Goal: Task Accomplishment & Management: Manage account settings

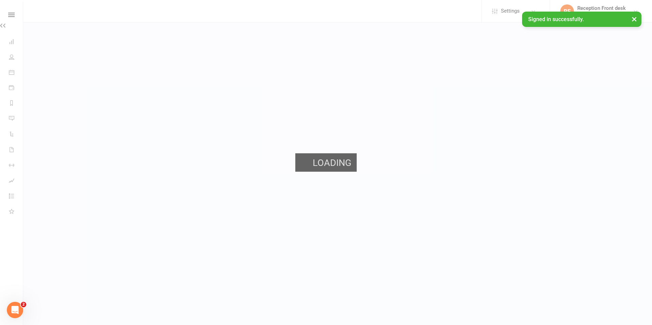
click at [349, 9] on div "Loading" at bounding box center [326, 162] width 652 height 325
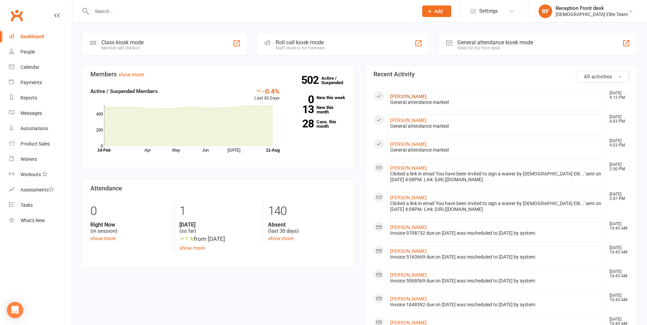
click at [410, 97] on link "Mabelline Lejcak" at bounding box center [408, 96] width 36 height 5
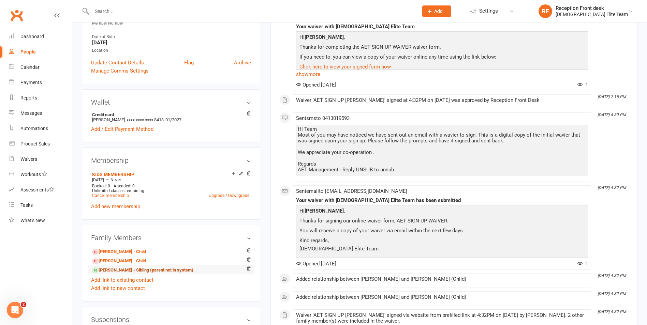
scroll to position [171, 0]
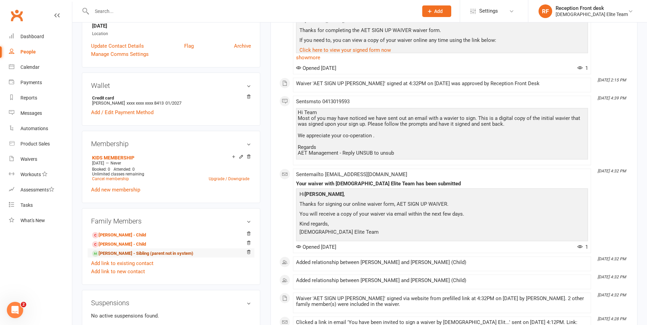
click at [111, 254] on link "Selena Leycak - Sibling (parent not in system)" at bounding box center [142, 253] width 101 height 7
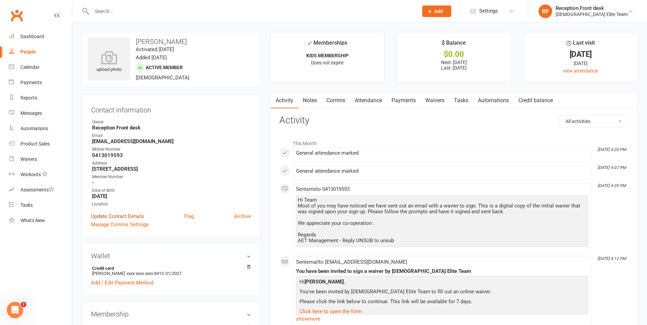
click at [122, 217] on link "Update Contact Details" at bounding box center [117, 216] width 53 height 8
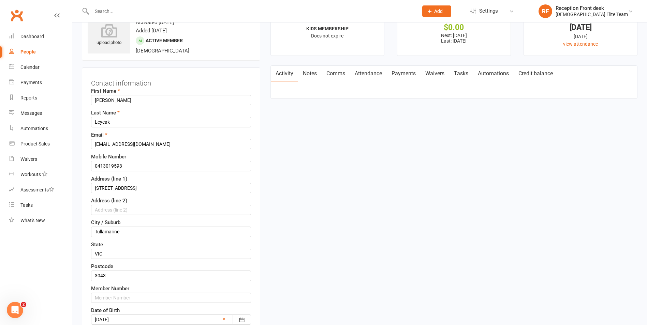
scroll to position [32, 0]
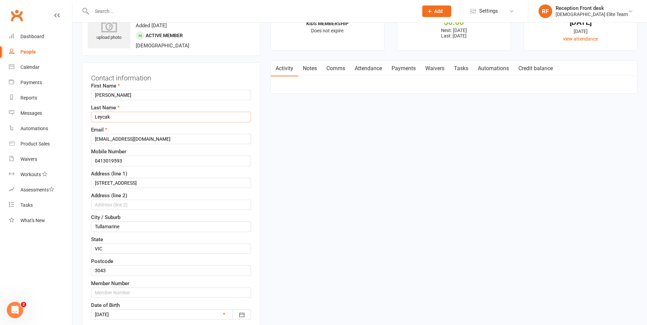
click at [101, 117] on input "Leycak" at bounding box center [171, 117] width 160 height 10
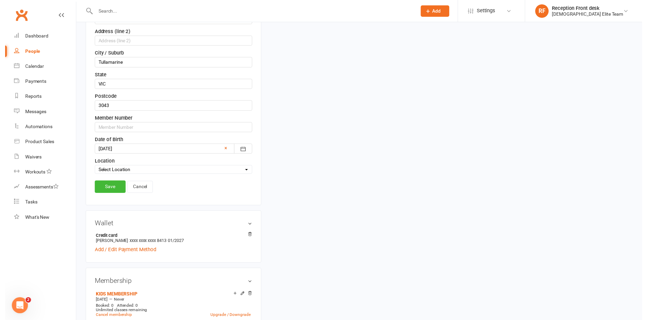
scroll to position [203, 0]
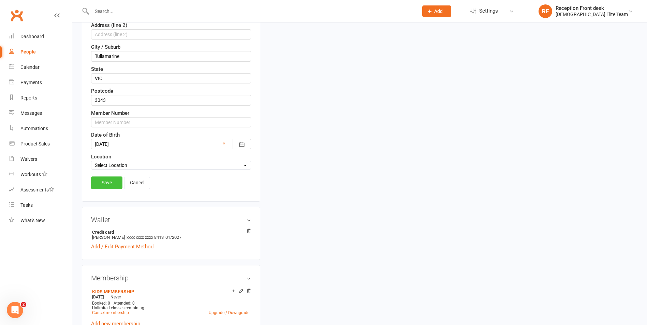
type input "Lejcak"
click at [105, 185] on link "Save" at bounding box center [106, 183] width 31 height 12
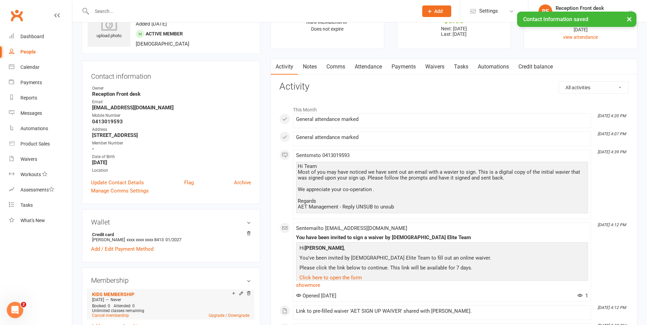
scroll to position [102, 0]
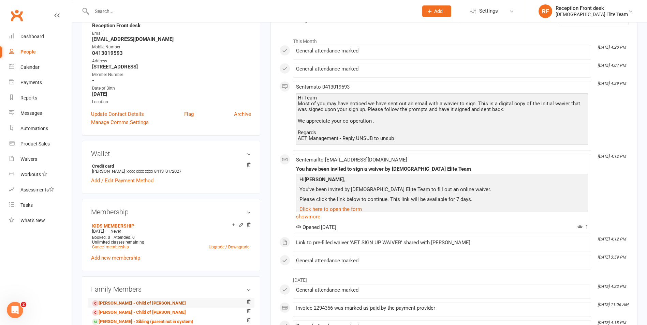
click at [164, 301] on link "Jeremiah Lejcak - Child of Mabelline Lejcak" at bounding box center [139, 303] width 94 height 7
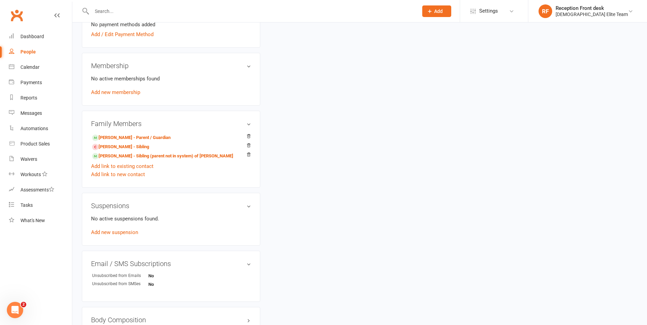
scroll to position [307, 0]
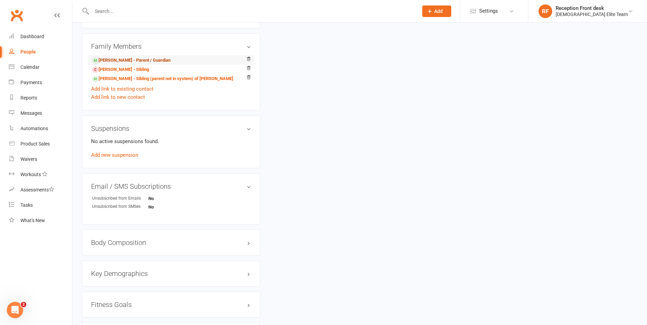
click at [138, 60] on link "Mabelline Lejcak - Parent / Guardian" at bounding box center [131, 60] width 78 height 7
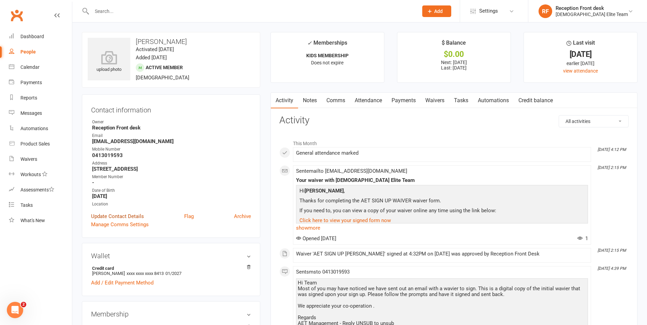
click at [121, 215] on link "Update Contact Details" at bounding box center [117, 216] width 53 height 8
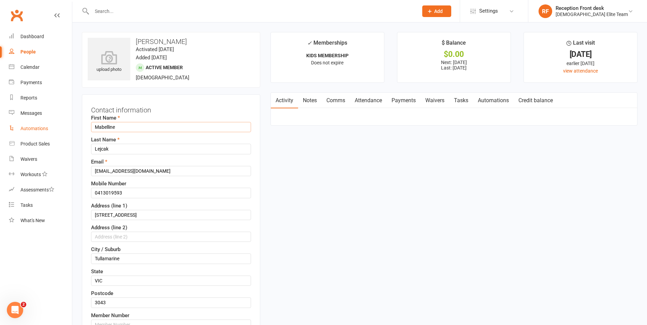
drag, startPoint x: 139, startPoint y: 126, endPoint x: 52, endPoint y: 132, distance: 87.2
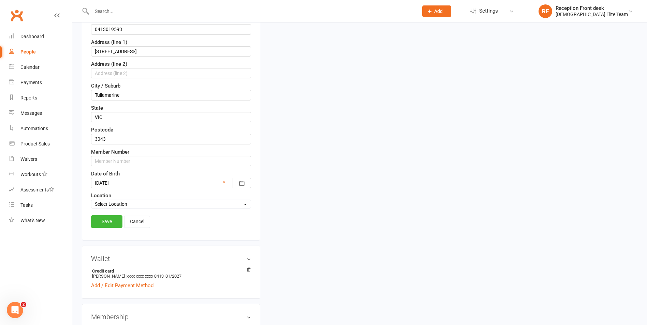
scroll to position [171, 0]
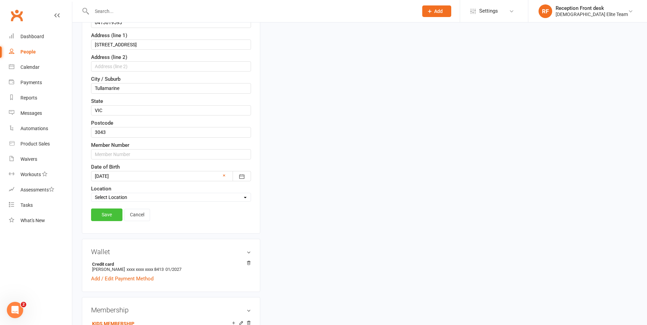
type input "Jeremiah"
click at [107, 213] on link "Save" at bounding box center [106, 215] width 31 height 12
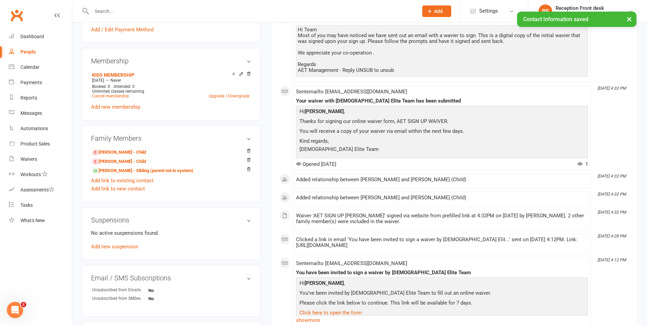
scroll to position [273, 0]
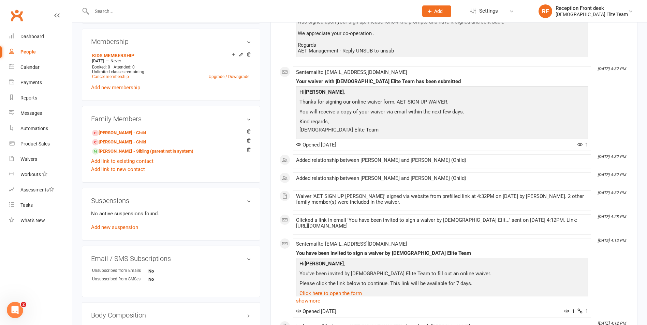
click at [116, 127] on div "Family Members Jeremiah Lejcak - Child Selena Lejcak - Child Selena Lejcak - Si…" at bounding box center [171, 144] width 178 height 77
click at [117, 132] on link "Jeremiah Lejcak - Child" at bounding box center [119, 133] width 54 height 7
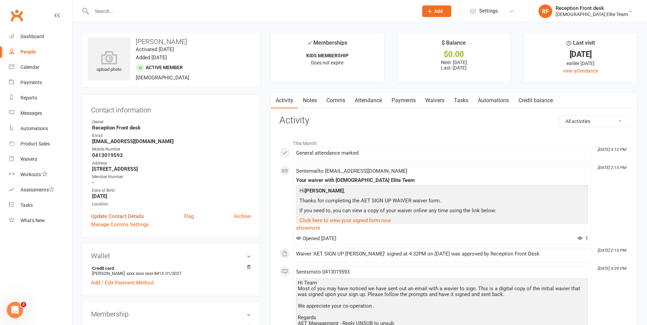
click at [127, 216] on link "Update Contact Details" at bounding box center [117, 216] width 53 height 8
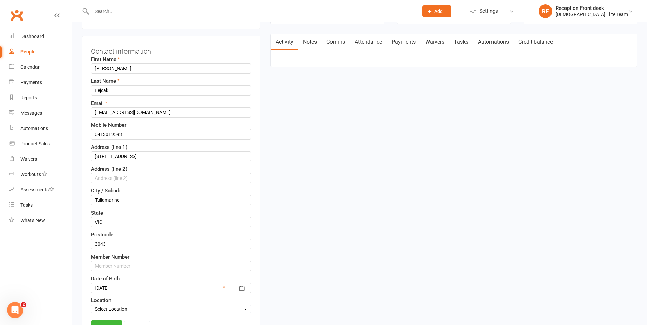
scroll to position [134, 0]
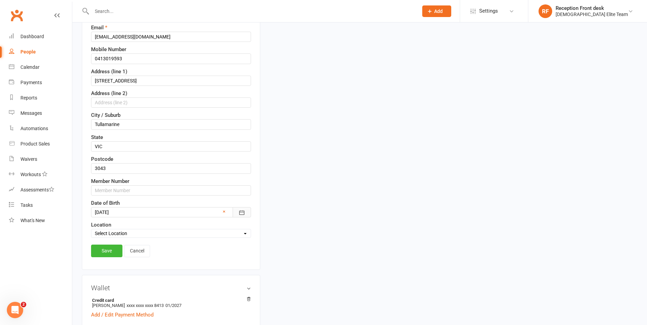
click at [243, 216] on icon "button" at bounding box center [241, 212] width 7 height 7
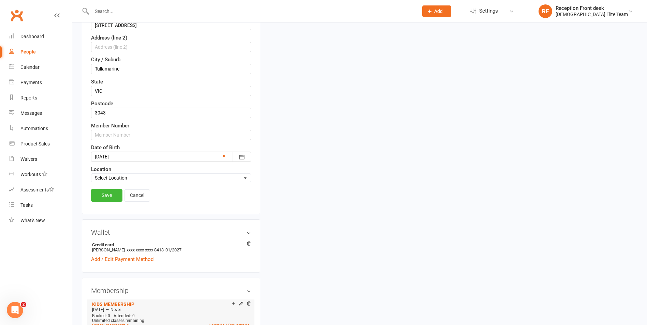
scroll to position [271, 0]
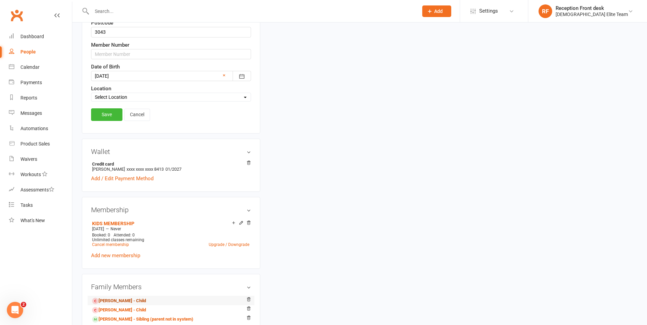
click at [116, 303] on link "Jeremiah Lejcak - Child" at bounding box center [119, 301] width 54 height 7
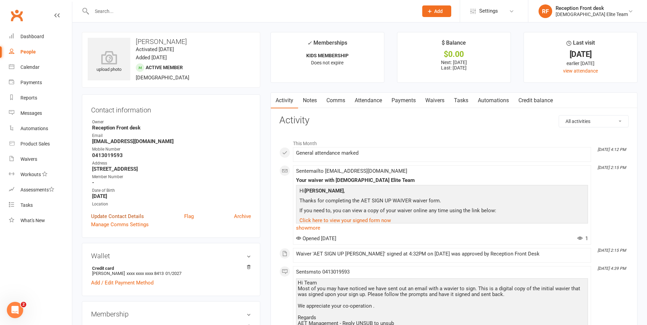
click at [111, 215] on link "Update Contact Details" at bounding box center [117, 216] width 53 height 8
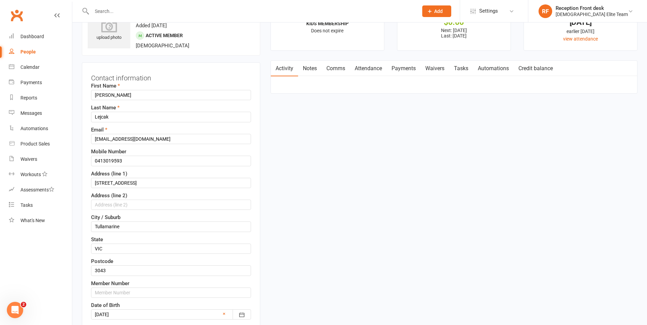
scroll to position [168, 0]
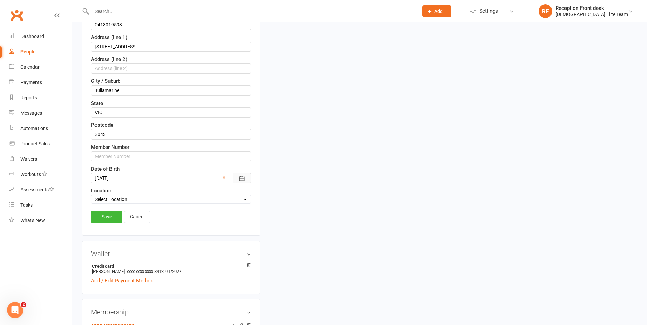
click at [237, 177] on button "button" at bounding box center [242, 178] width 18 height 10
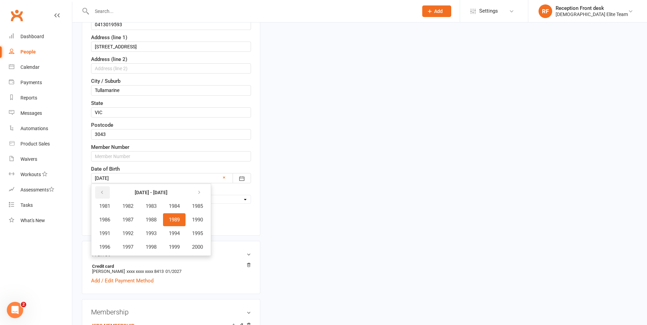
click at [105, 193] on button "button" at bounding box center [102, 193] width 15 height 12
drag, startPoint x: 216, startPoint y: 196, endPoint x: 211, endPoint y: 195, distance: 5.2
click at [215, 196] on select "Select Location Example Room (Rename me!)" at bounding box center [170, 200] width 159 height 8
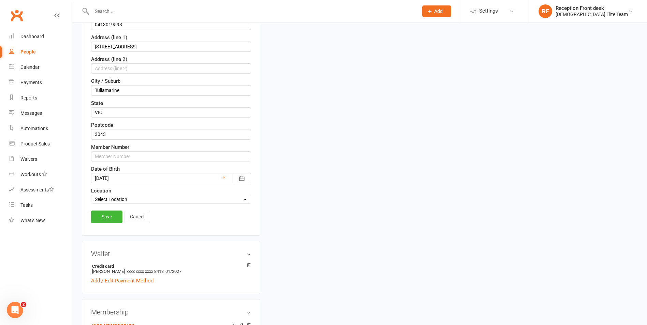
click at [204, 191] on div "Location Select Location Example Room (Rename me!)" at bounding box center [171, 195] width 160 height 17
click at [243, 176] on icon "button" at bounding box center [241, 178] width 7 height 7
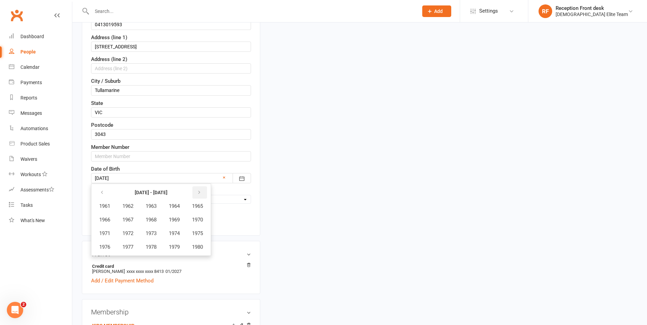
click at [198, 187] on button "button" at bounding box center [199, 193] width 15 height 12
click at [205, 193] on button "button" at bounding box center [199, 193] width 15 height 12
click at [196, 233] on span "2015" at bounding box center [197, 234] width 11 height 6
click at [143, 232] on span "August" at bounding box center [148, 234] width 16 height 6
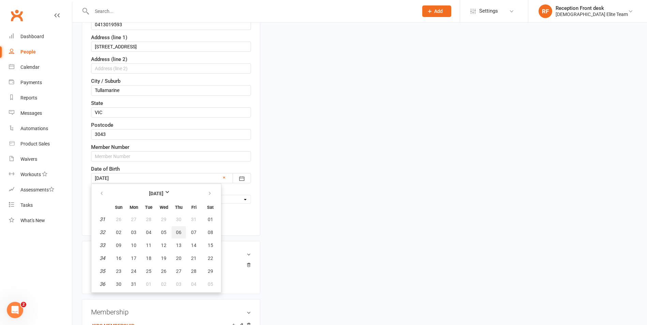
click at [176, 232] on span "06" at bounding box center [178, 232] width 5 height 5
type input "06 Aug 2015"
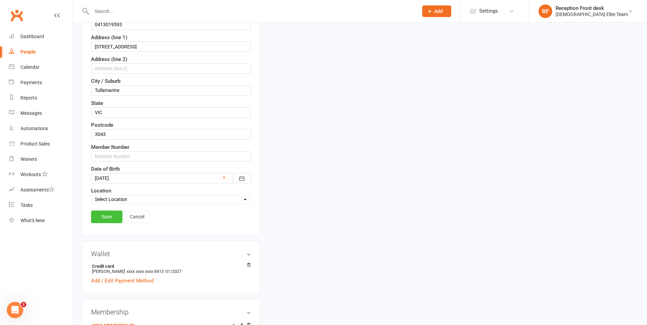
click at [107, 222] on link "Save" at bounding box center [106, 217] width 31 height 12
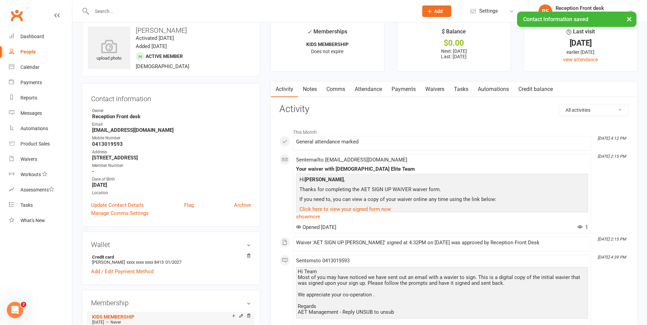
scroll to position [0, 0]
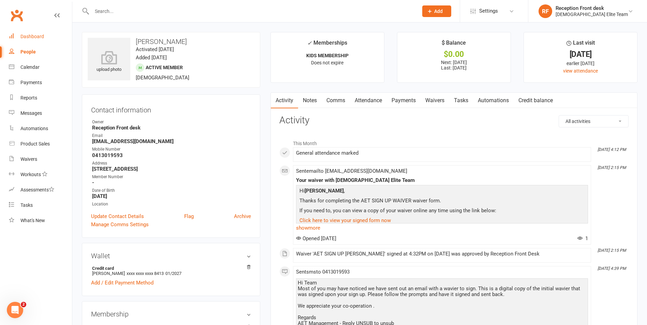
click at [36, 38] on div "Dashboard" at bounding box center [32, 36] width 24 height 5
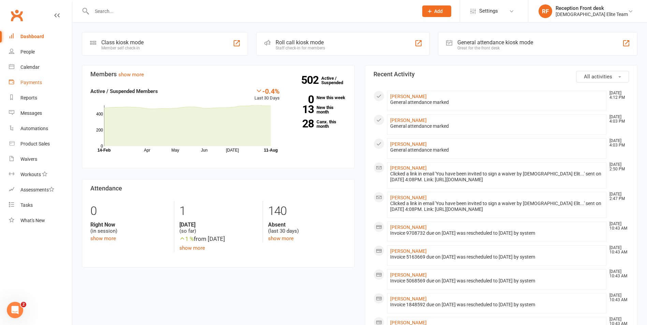
click at [27, 84] on div "Payments" at bounding box center [30, 82] width 21 height 5
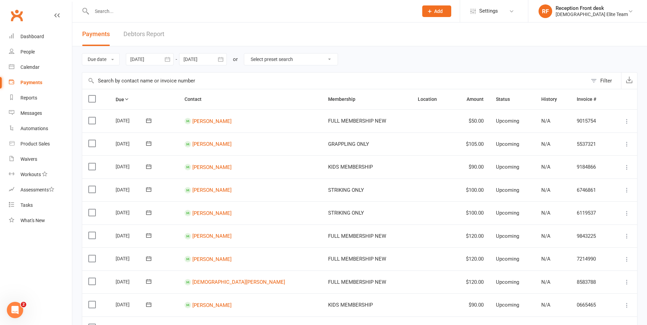
click at [276, 62] on select "Select preset search All failures All skipped payments All pending payments Suc…" at bounding box center [290, 60] width 93 height 12
select select "0"
click at [249, 54] on select "Select preset search All failures All skipped payments All pending payments Suc…" at bounding box center [290, 60] width 93 height 12
type input "11 Aug 2025"
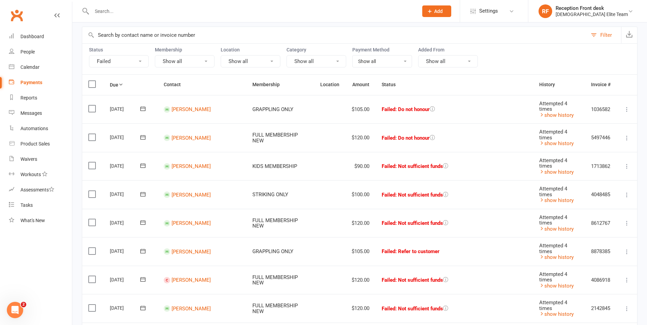
scroll to position [34, 0]
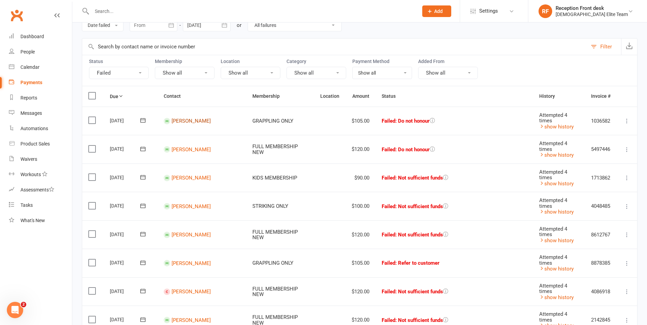
click at [177, 121] on link "[PERSON_NAME]" at bounding box center [191, 121] width 39 height 6
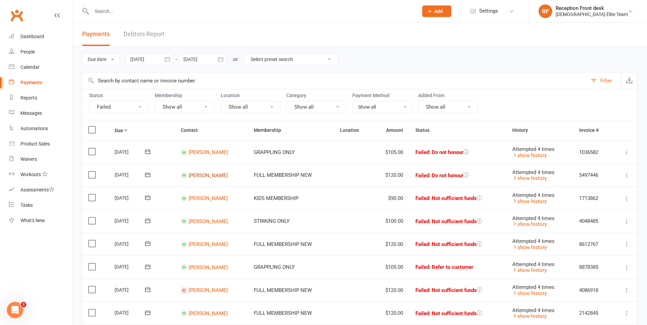
click at [204, 178] on link "[PERSON_NAME]" at bounding box center [208, 175] width 39 height 6
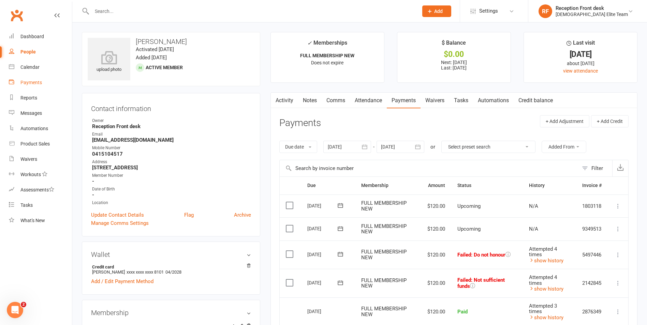
click at [38, 81] on div "Payments" at bounding box center [30, 82] width 21 height 5
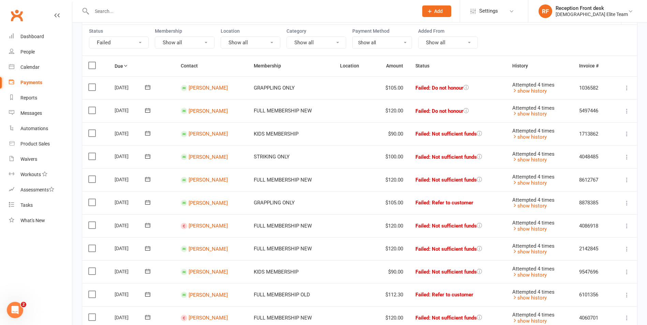
scroll to position [68, 0]
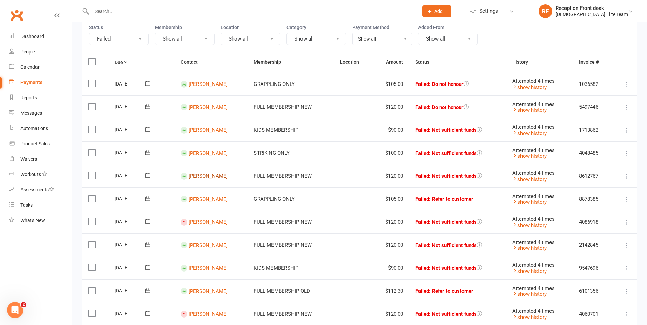
click at [207, 176] on link "[PERSON_NAME]" at bounding box center [208, 176] width 39 height 6
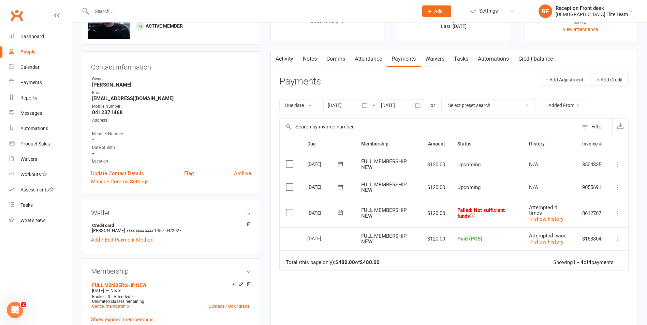
scroll to position [68, 0]
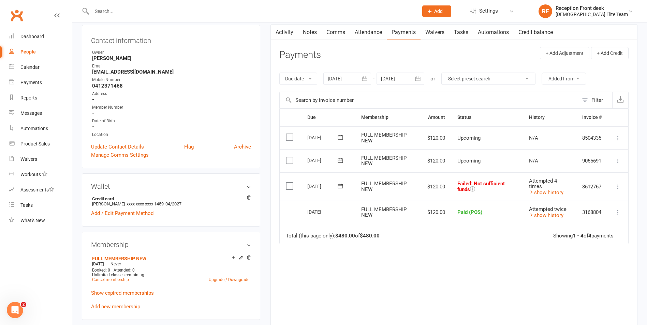
click at [613, 186] on td "Mark as Paid (Cash) Mark as Paid (POS) Mark as Paid (Other) Skip Retry now More…" at bounding box center [618, 187] width 20 height 29
click at [618, 188] on icon at bounding box center [618, 187] width 7 height 7
click at [572, 255] on link "Retry now" at bounding box center [588, 255] width 68 height 14
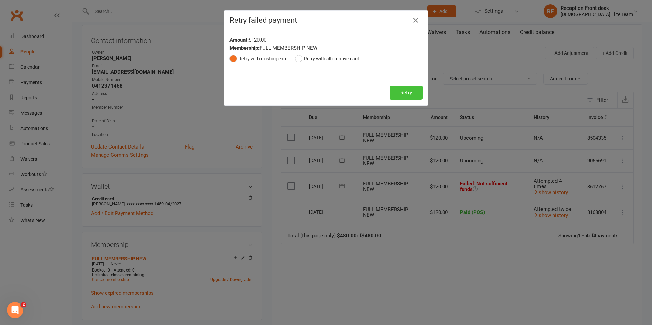
click at [410, 91] on button "Retry" at bounding box center [406, 93] width 33 height 14
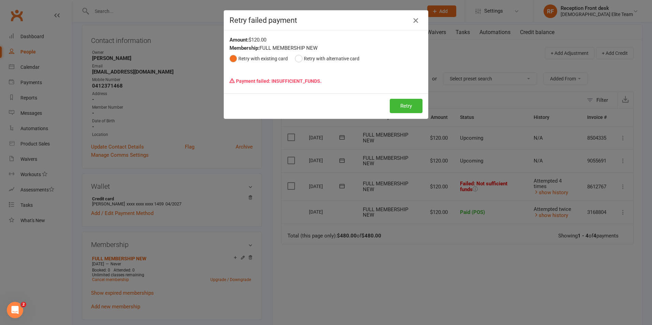
drag, startPoint x: 417, startPoint y: 18, endPoint x: 396, endPoint y: 23, distance: 22.2
click at [417, 18] on icon "button" at bounding box center [416, 20] width 8 height 8
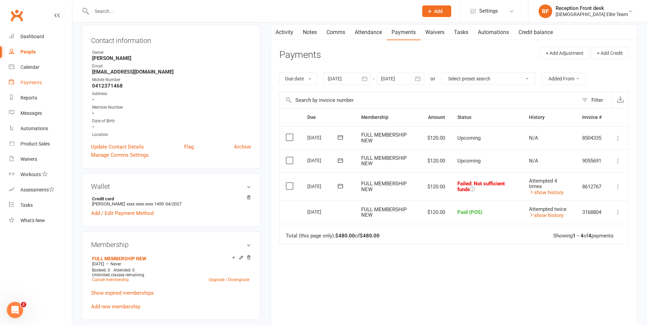
drag, startPoint x: 21, startPoint y: 82, endPoint x: 319, endPoint y: 141, distance: 303.5
click at [21, 82] on div "Payments" at bounding box center [30, 82] width 21 height 5
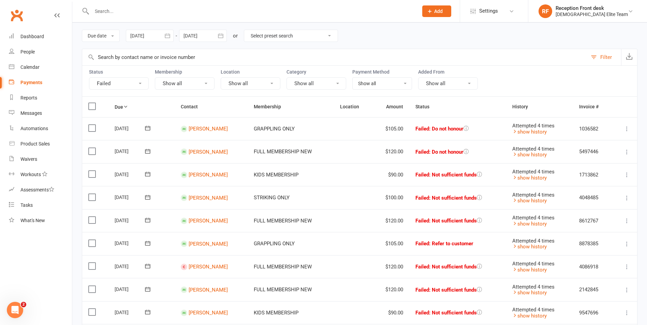
scroll to position [34, 0]
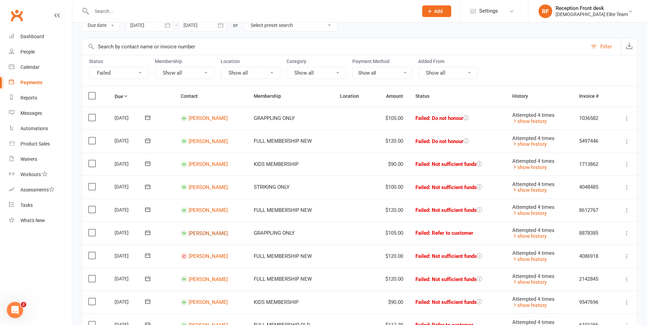
click at [204, 234] on link "[PERSON_NAME]" at bounding box center [208, 233] width 39 height 6
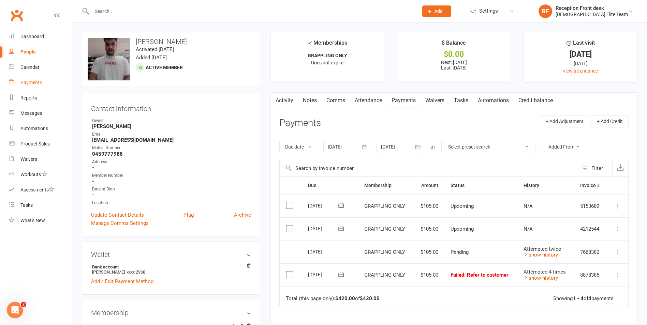
drag, startPoint x: 32, startPoint y: 85, endPoint x: 361, endPoint y: 121, distance: 330.7
click at [32, 85] on div "Payments" at bounding box center [30, 82] width 21 height 5
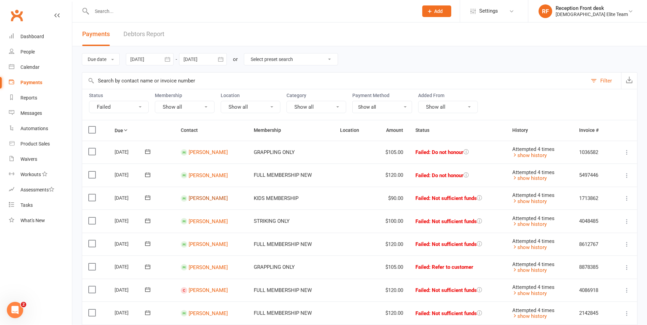
click at [193, 200] on link "[PERSON_NAME]" at bounding box center [208, 198] width 39 height 6
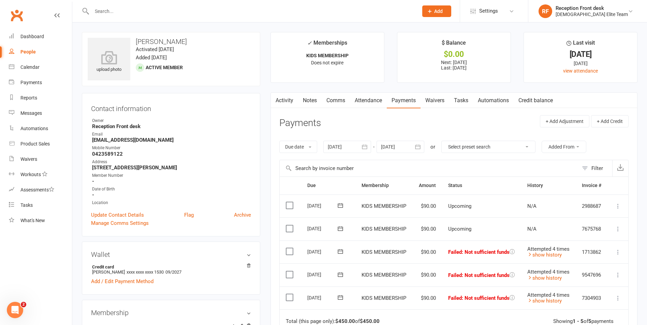
click at [43, 25] on div "Clubworx" at bounding box center [36, 19] width 72 height 25
click at [25, 38] on div "Dashboard" at bounding box center [32, 36] width 24 height 5
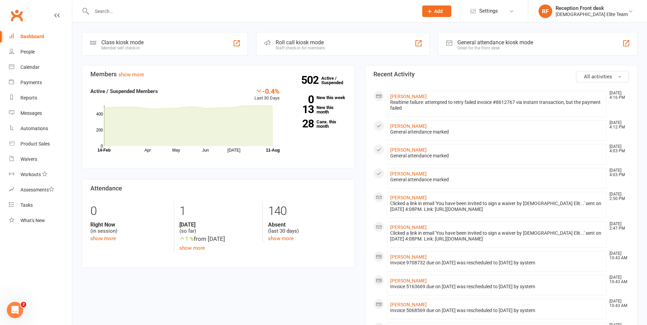
click at [358, 206] on div "Members show more -0.4% Last 30 Days Active / Suspended Members Apr May Jun Jul…" at bounding box center [218, 172] width 283 height 214
click at [133, 20] on div at bounding box center [248, 11] width 332 height 22
click at [133, 13] on input "text" at bounding box center [252, 11] width 324 height 10
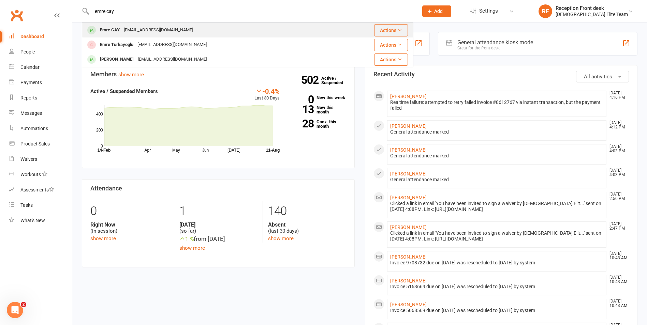
type input "emre cay"
click at [128, 29] on div "emrecay_bjj@hotmail.com" at bounding box center [158, 30] width 73 height 10
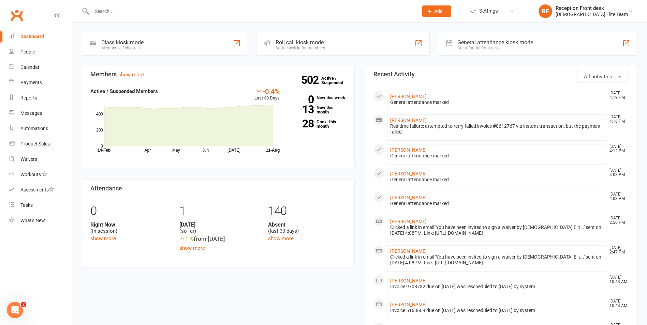
drag, startPoint x: 166, startPoint y: 9, endPoint x: 166, endPoint y: 19, distance: 9.9
click at [166, 19] on div at bounding box center [248, 11] width 332 height 22
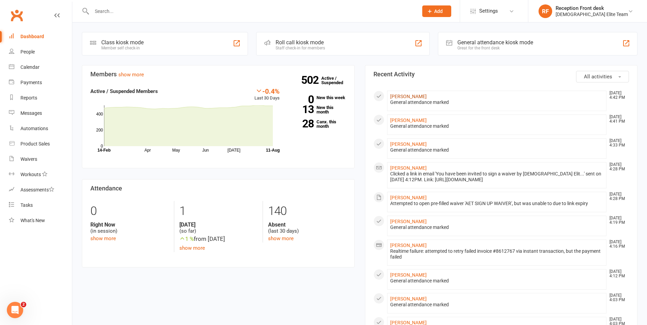
click at [403, 96] on link "Hamza masood" at bounding box center [408, 96] width 36 height 5
click at [123, 18] on div at bounding box center [248, 11] width 332 height 22
click at [124, 14] on input "text" at bounding box center [252, 11] width 324 height 10
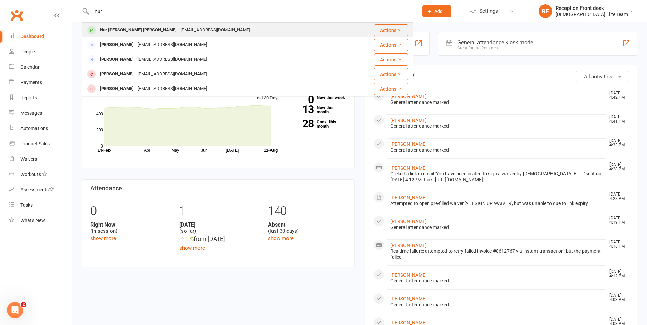
type input "nur"
click at [126, 32] on div "Nur Edlin Abdul Latiff" at bounding box center [138, 30] width 81 height 10
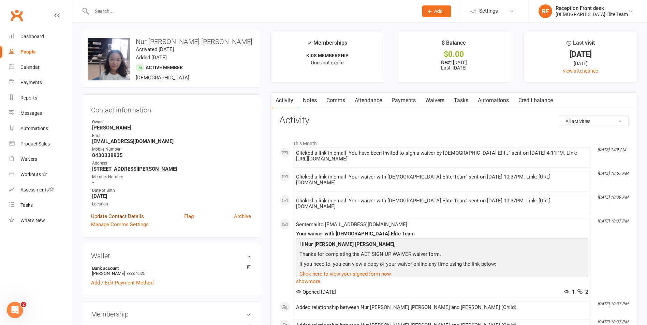
click at [119, 214] on link "Update Contact Details" at bounding box center [117, 216] width 53 height 8
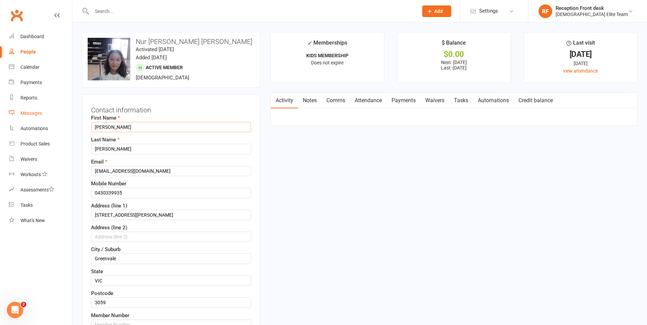
drag, startPoint x: 125, startPoint y: 130, endPoint x: 64, endPoint y: 118, distance: 61.9
type input "Niveen"
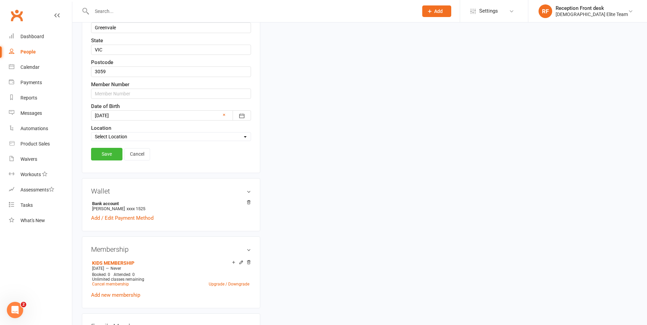
scroll to position [171, 0]
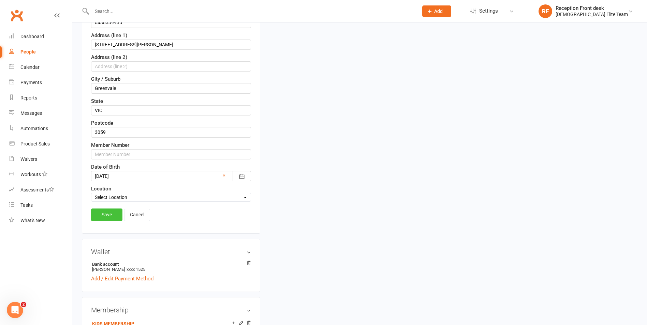
click at [99, 216] on link "Save" at bounding box center [106, 215] width 31 height 12
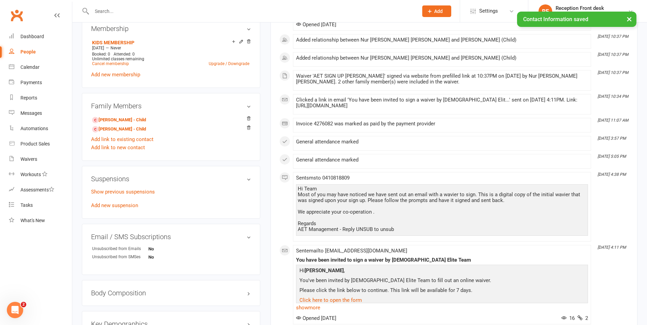
scroll to position [307, 0]
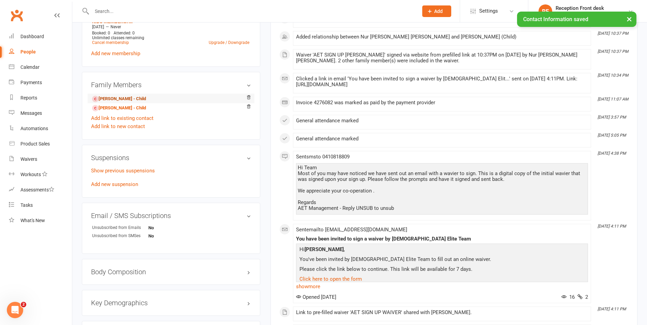
click at [126, 98] on link "Niveen Masood - Child" at bounding box center [119, 99] width 54 height 7
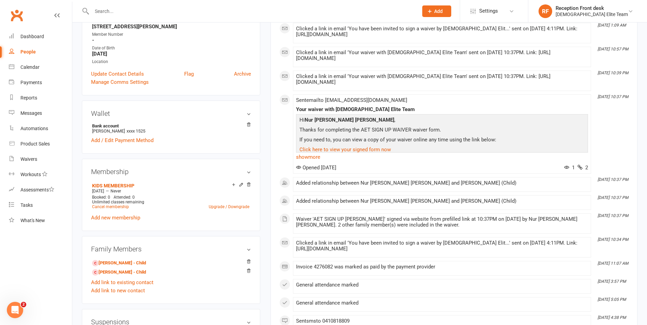
scroll to position [205, 0]
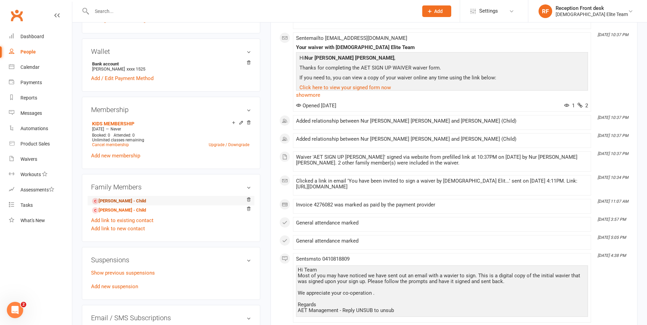
click at [122, 200] on link "Niveen Masood - Child" at bounding box center [119, 201] width 54 height 7
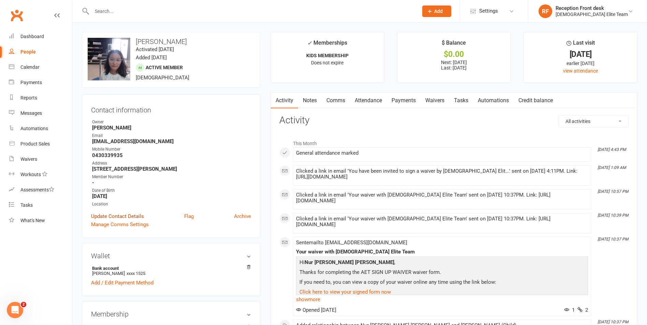
click at [129, 216] on link "Update Contact Details" at bounding box center [117, 216] width 53 height 8
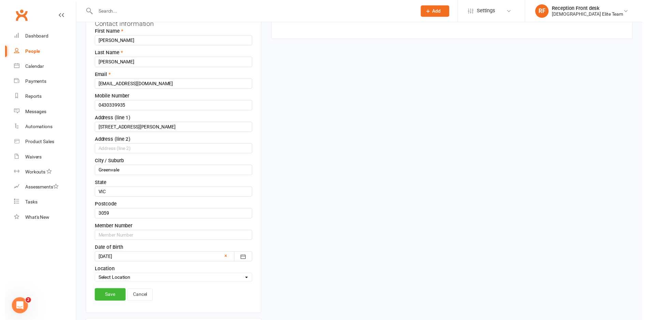
scroll to position [168, 0]
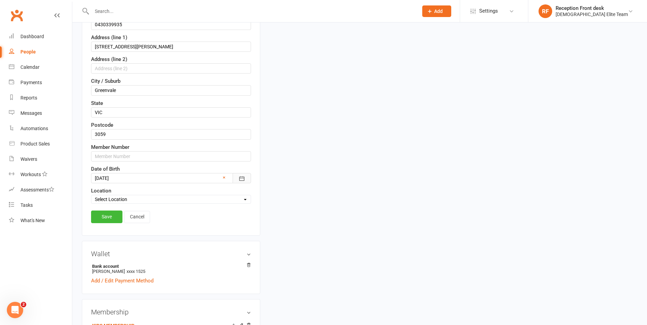
click at [242, 174] on button "button" at bounding box center [242, 178] width 18 height 10
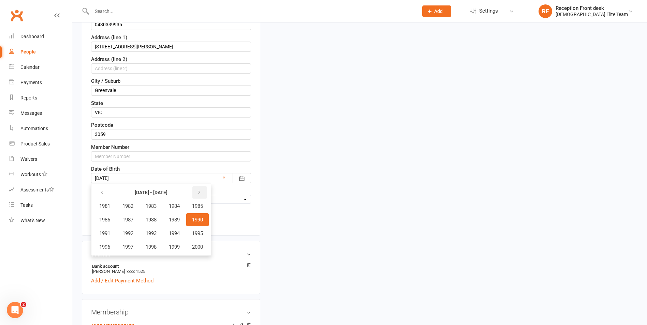
click at [198, 191] on button "button" at bounding box center [199, 193] width 15 height 12
click at [180, 231] on span "2014" at bounding box center [174, 234] width 11 height 6
click at [147, 248] on span "November" at bounding box center [148, 247] width 24 height 6
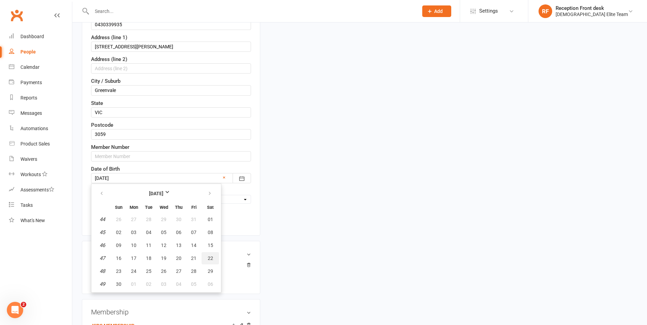
click at [210, 258] on span "22" at bounding box center [210, 258] width 5 height 5
type input "22 Nov 2014"
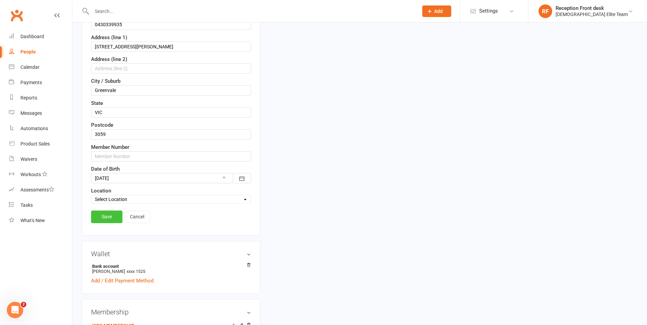
click at [105, 215] on link "Save" at bounding box center [106, 217] width 31 height 12
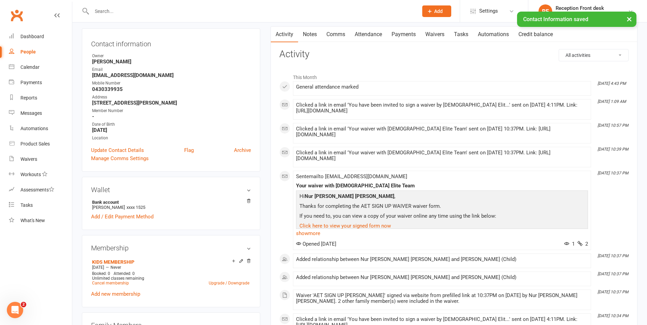
scroll to position [0, 0]
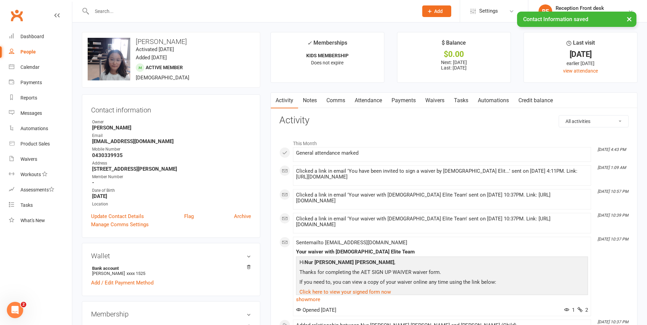
click at [140, 10] on input "text" at bounding box center [252, 11] width 324 height 10
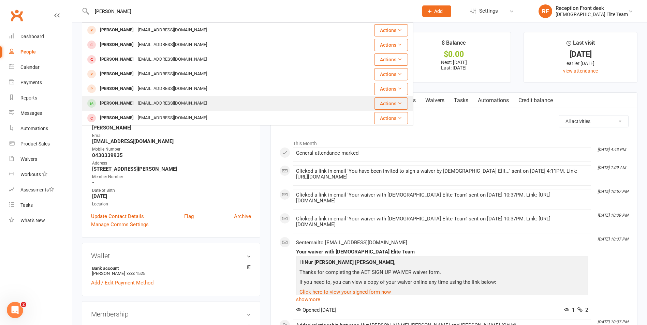
type input "hamza latiff"
click at [154, 102] on div "nuredlin@gmail.com" at bounding box center [172, 104] width 73 height 10
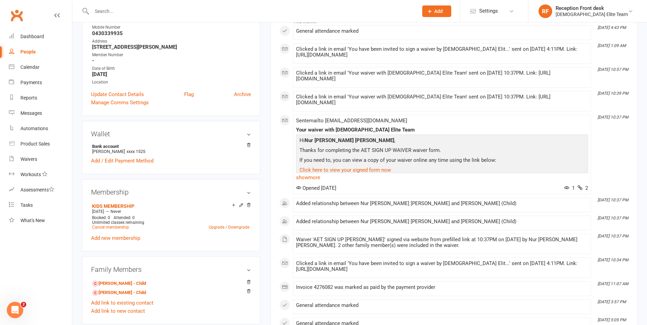
scroll to position [136, 0]
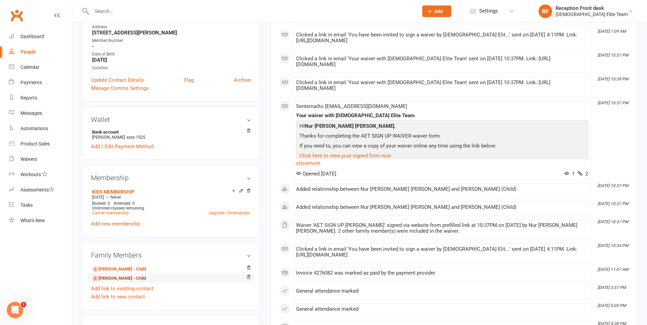
click at [122, 278] on link "Hamza Masood - Child" at bounding box center [119, 278] width 54 height 7
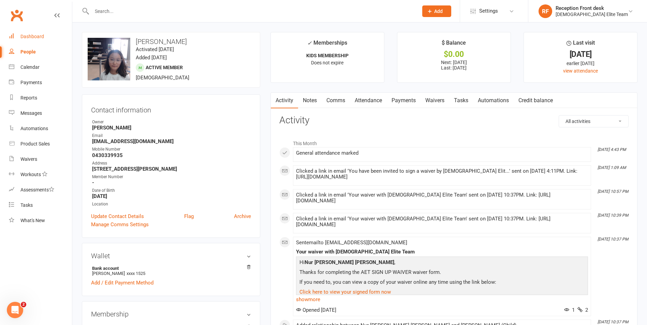
click at [25, 29] on link "Dashboard" at bounding box center [40, 36] width 63 height 15
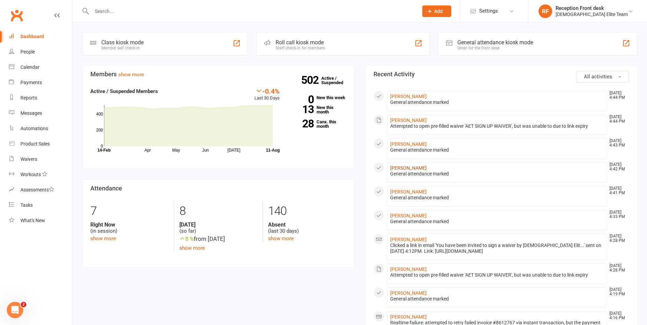
click at [403, 169] on link "Hamza masood" at bounding box center [408, 167] width 36 height 5
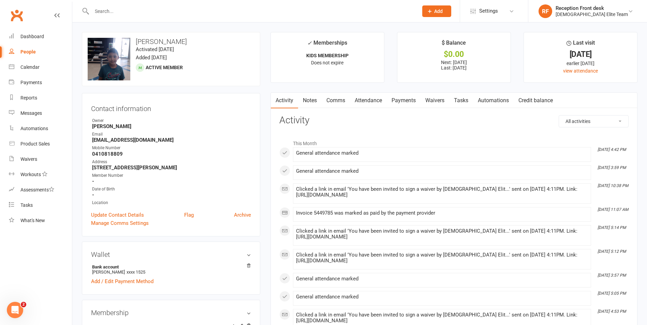
click at [431, 99] on link "Waivers" at bounding box center [435, 101] width 29 height 16
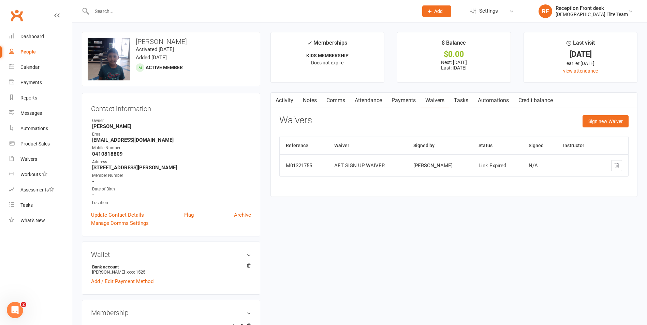
click at [283, 100] on link "Activity" at bounding box center [284, 101] width 27 height 16
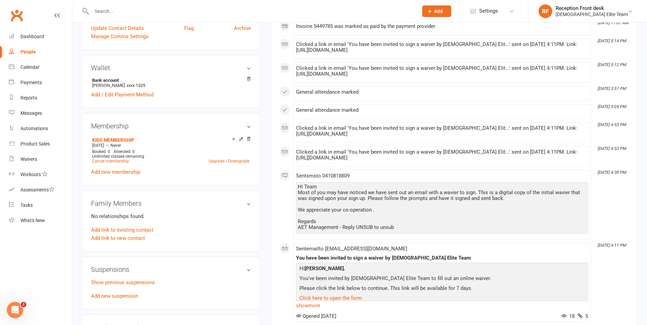
scroll to position [205, 0]
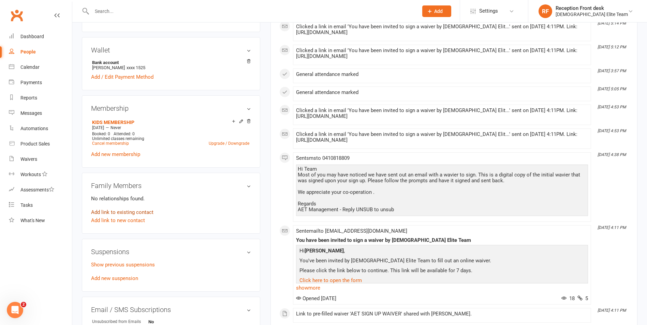
click at [113, 211] on link "Add link to existing contact" at bounding box center [122, 212] width 62 height 8
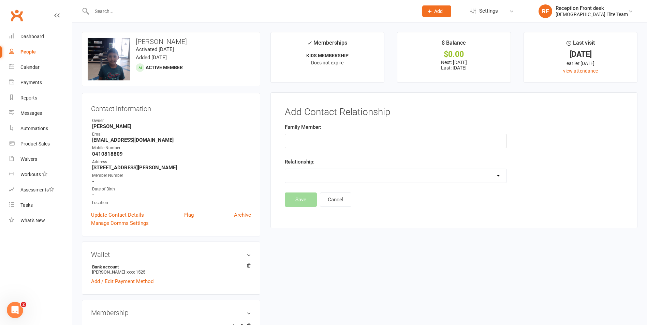
click at [346, 141] on input "text" at bounding box center [396, 141] width 222 height 14
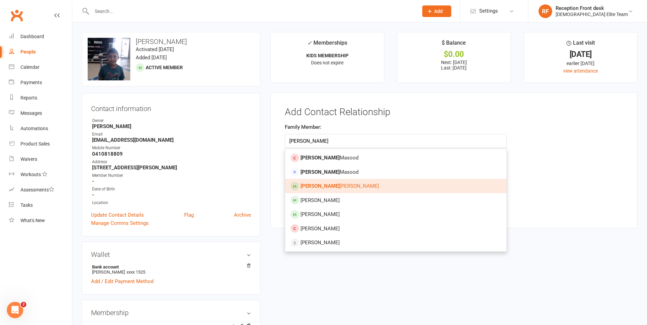
type input "niveen"
click at [328, 188] on span "Niveen Abdul Latiff" at bounding box center [339, 186] width 78 height 6
type input "[PERSON_NAME]"
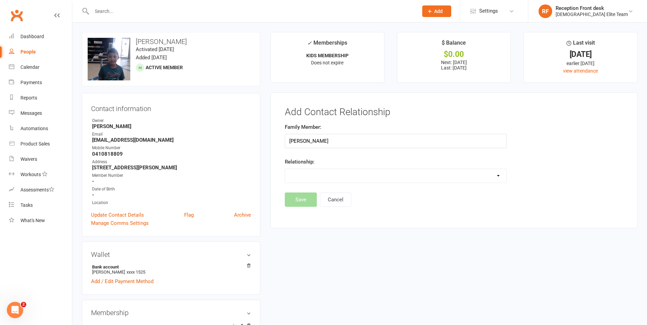
click at [306, 169] on div "Parent / Guardian Child Sibling (parent not in system) Spouse / Partner Cousin …" at bounding box center [396, 176] width 222 height 14
drag, startPoint x: 311, startPoint y: 175, endPoint x: 311, endPoint y: 181, distance: 6.8
click at [311, 175] on select "Parent / Guardian Child Sibling (parent not in system) Spouse / Partner Cousin …" at bounding box center [395, 176] width 221 height 14
click at [285, 169] on select "Parent / Guardian Child Sibling (parent not in system) Spouse / Partner Cousin …" at bounding box center [395, 176] width 221 height 14
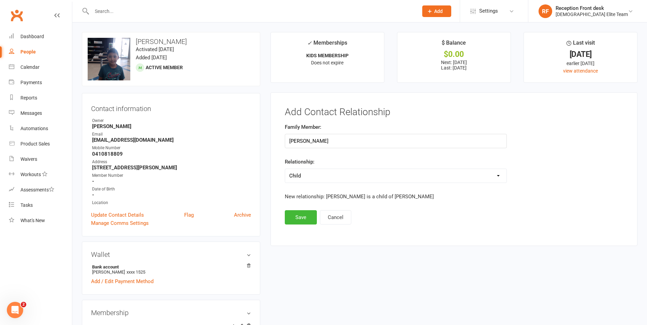
click at [302, 161] on label "Relationship:" at bounding box center [300, 162] width 30 height 8
drag, startPoint x: 302, startPoint y: 161, endPoint x: 309, endPoint y: 177, distance: 17.6
click at [309, 177] on select "Parent / Guardian Child Sibling (parent not in system) Spouse / Partner Cousin …" at bounding box center [395, 176] width 221 height 14
click at [367, 146] on input "[PERSON_NAME]" at bounding box center [396, 141] width 222 height 14
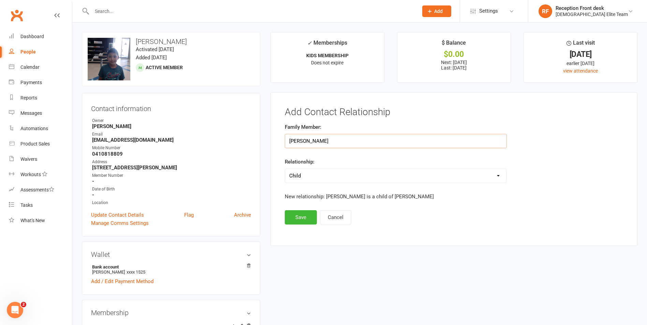
drag, startPoint x: 373, startPoint y: 141, endPoint x: 289, endPoint y: 138, distance: 84.3
click at [289, 138] on input "[PERSON_NAME]" at bounding box center [396, 141] width 222 height 14
click at [497, 181] on select "Parent / Guardian Child Sibling (parent not in system) Spouse / Partner Cousin …" at bounding box center [395, 176] width 221 height 14
select select "2"
click at [285, 169] on select "Parent / Guardian Child Sibling (parent not in system) Spouse / Partner Cousin …" at bounding box center [395, 176] width 221 height 14
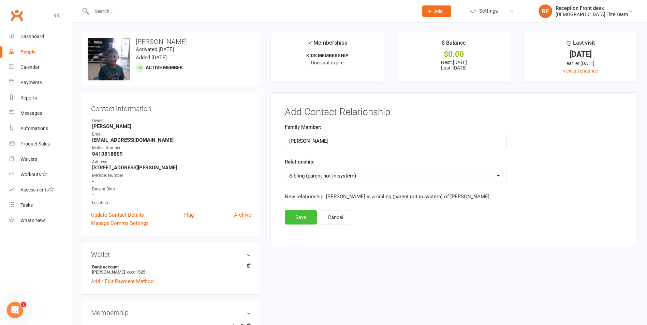
click at [308, 220] on button "Save" at bounding box center [301, 217] width 32 height 14
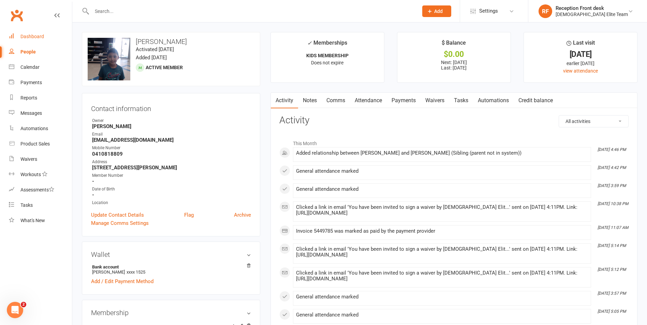
click at [26, 36] on div "Dashboard" at bounding box center [32, 36] width 24 height 5
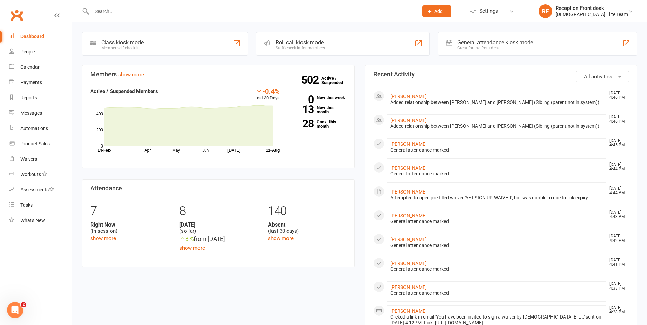
click at [27, 82] on div "Payments" at bounding box center [30, 82] width 21 height 5
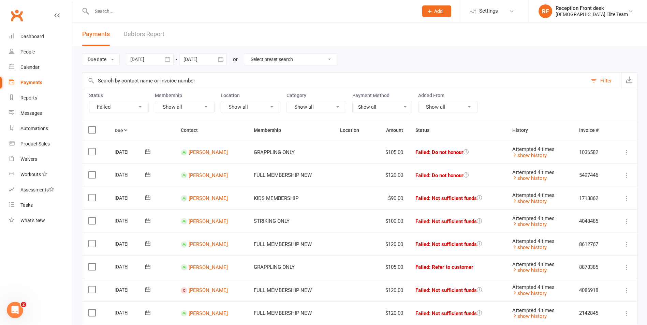
click at [36, 26] on div "Clubworx" at bounding box center [36, 19] width 72 height 25
click at [35, 33] on link "Dashboard" at bounding box center [40, 36] width 63 height 15
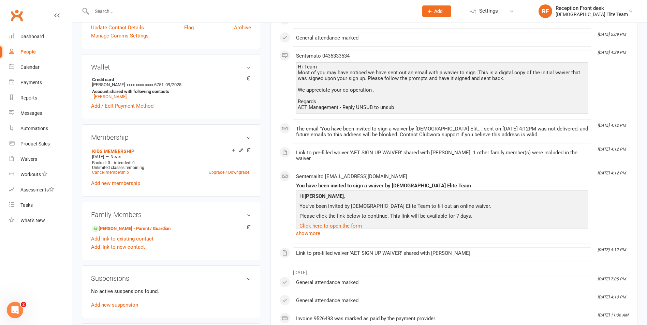
scroll to position [239, 0]
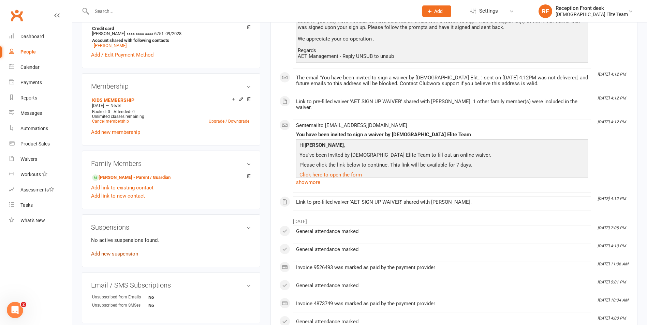
click at [114, 254] on link "Add new suspension" at bounding box center [114, 254] width 47 height 6
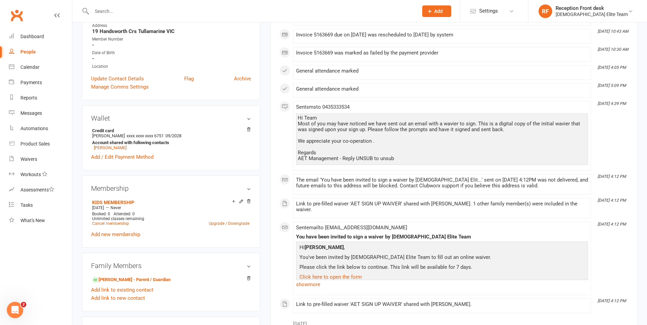
scroll to position [239, 0]
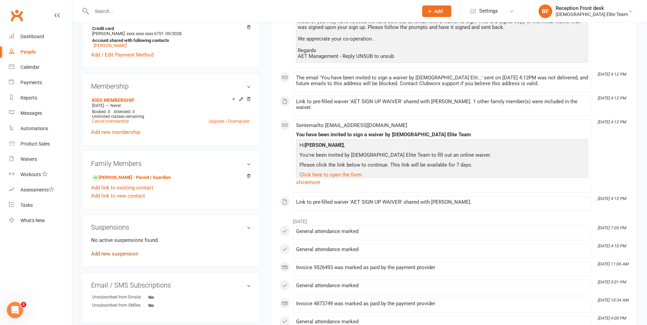
click at [118, 254] on link "Add new suspension" at bounding box center [114, 254] width 47 height 6
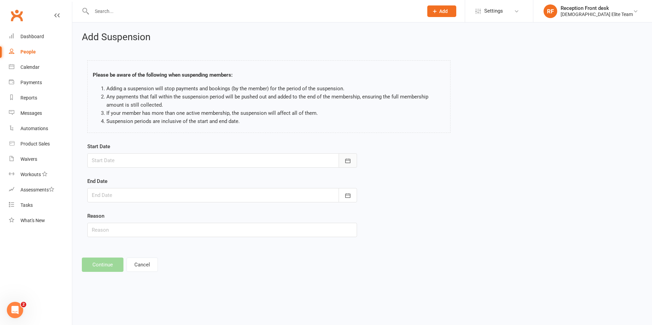
click at [340, 160] on button "button" at bounding box center [348, 160] width 18 height 14
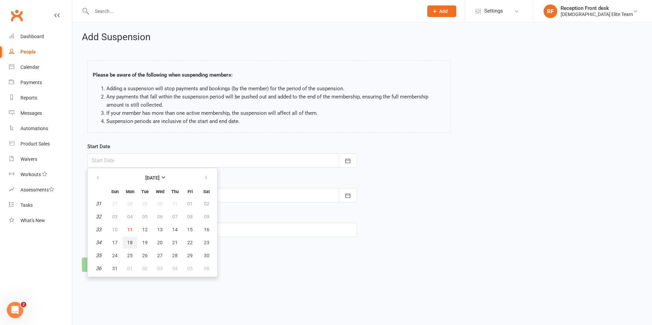
click at [132, 244] on span "18" at bounding box center [129, 242] width 5 height 5
type input "[DATE]"
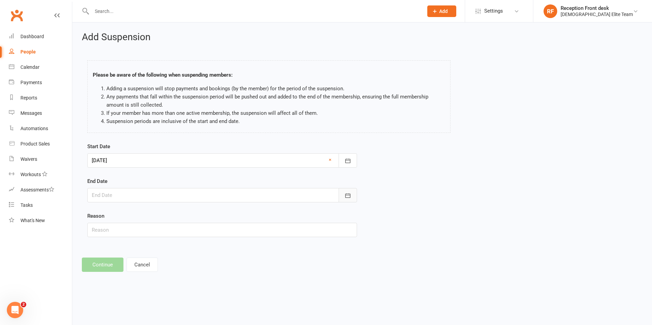
click at [354, 193] on button "button" at bounding box center [348, 195] width 18 height 14
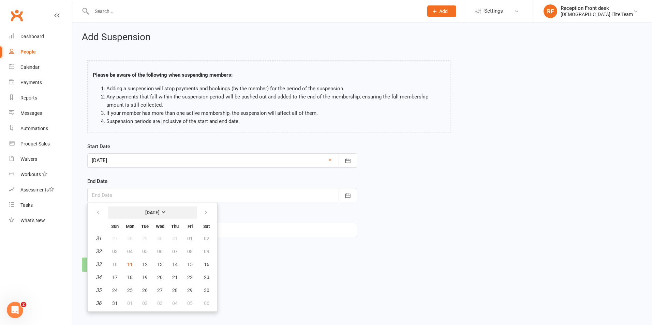
click at [195, 212] on button "[DATE]" at bounding box center [152, 213] width 89 height 12
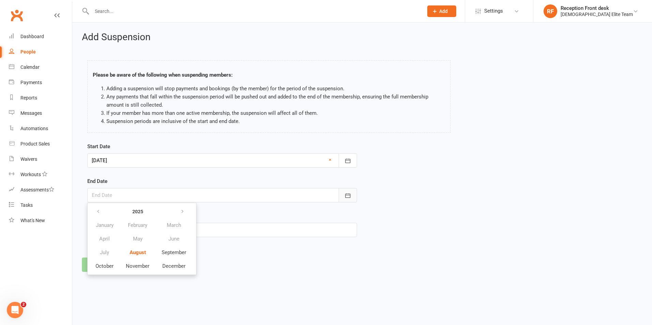
click at [347, 189] on button "button" at bounding box center [348, 195] width 18 height 14
click at [350, 195] on icon "button" at bounding box center [347, 195] width 7 height 7
click at [507, 241] on div "Start Date 18 Aug 2025 August 2025 Sun Mon Tue Wed Thu Fri Sat 31 27 28 29 30 3…" at bounding box center [362, 195] width 560 height 104
click at [358, 196] on div "Start Date 18 Aug 2025 August 2025 Sun Mon Tue Wed Thu Fri Sat 31 27 28 29 30 3…" at bounding box center [222, 195] width 280 height 104
click at [342, 191] on button "button" at bounding box center [348, 195] width 18 height 14
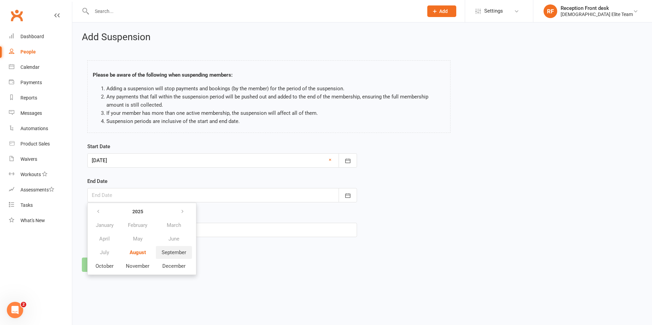
click at [174, 258] on button "September" at bounding box center [174, 252] width 36 height 13
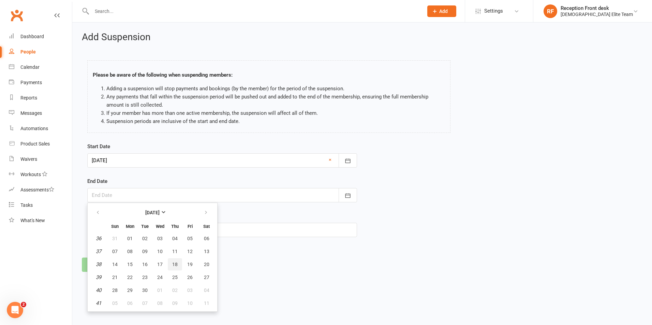
click at [179, 266] on button "18" at bounding box center [175, 265] width 14 height 12
type input "18 Sep 2025"
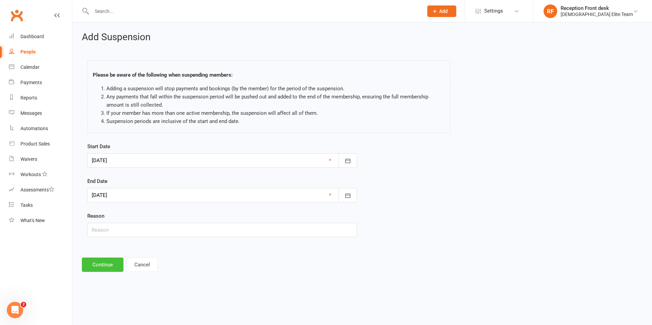
click at [98, 262] on button "Continue" at bounding box center [103, 265] width 42 height 14
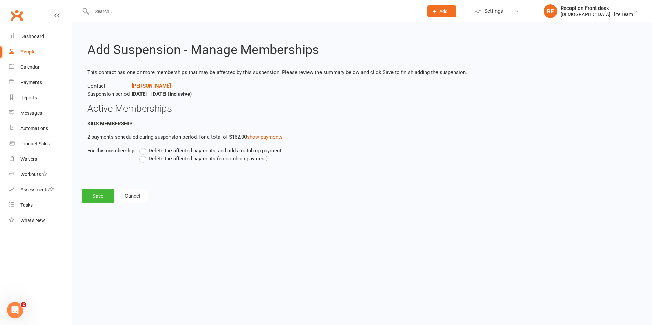
click at [156, 156] on span "Delete the affected payments (no catch-up payment)" at bounding box center [208, 158] width 119 height 7
click at [144, 155] on input "Delete the affected payments (no catch-up payment)" at bounding box center [142, 155] width 4 height 0
click at [104, 191] on button "Save" at bounding box center [98, 196] width 32 height 14
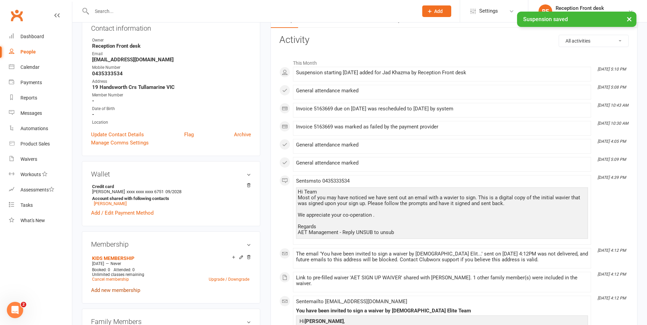
scroll to position [136, 0]
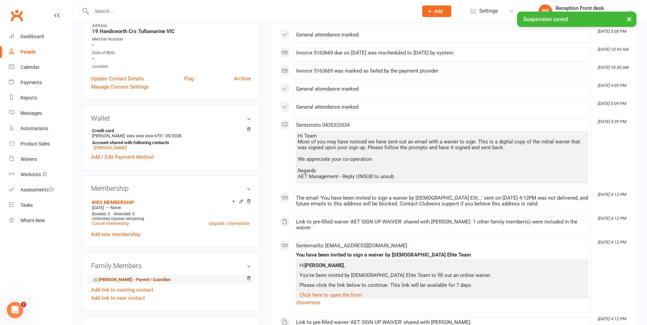
click at [121, 278] on link "Ameer Khazma - Parent / Guardian" at bounding box center [131, 280] width 78 height 7
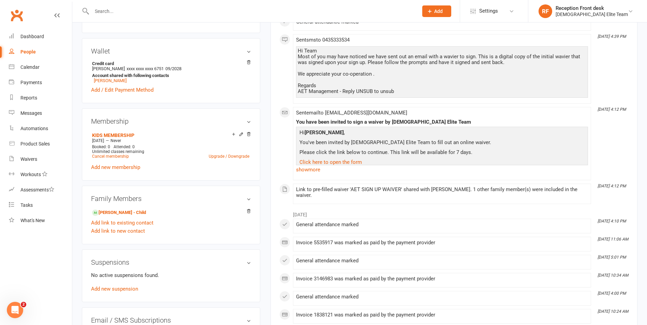
scroll to position [205, 0]
click at [109, 288] on link "Add new suspension" at bounding box center [114, 288] width 47 height 6
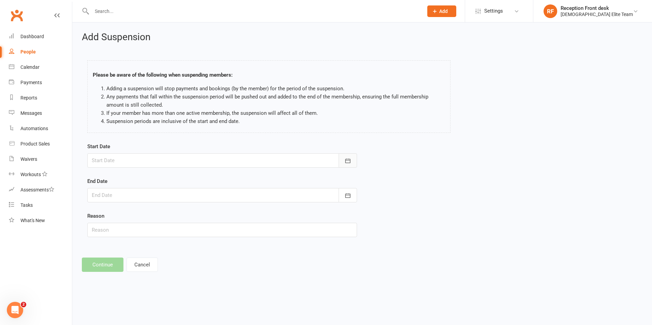
click at [346, 162] on icon "button" at bounding box center [348, 161] width 5 height 4
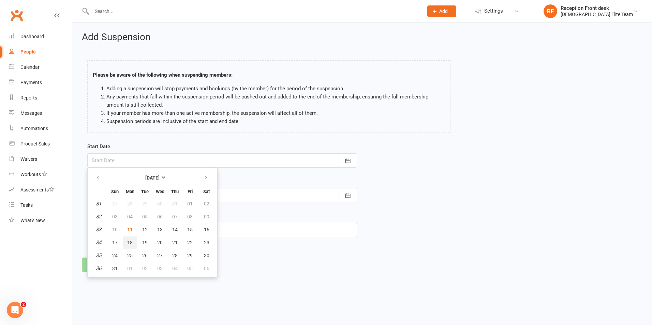
click at [133, 245] on button "18" at bounding box center [130, 243] width 14 height 12
type input "18 Aug 2025"
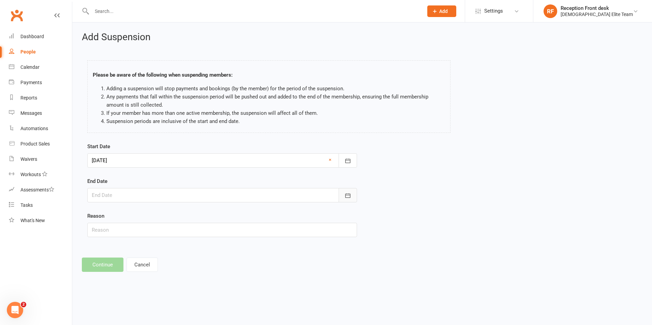
click at [350, 195] on icon "button" at bounding box center [347, 195] width 7 height 7
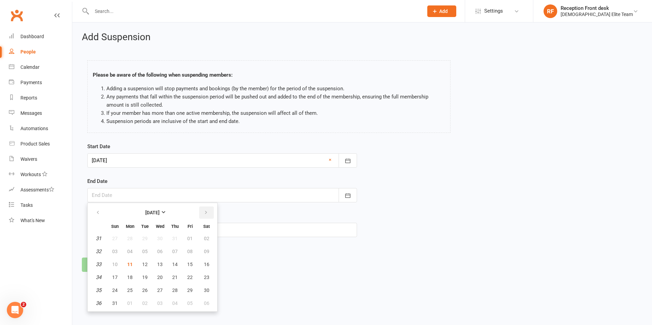
click at [209, 215] on button "button" at bounding box center [206, 213] width 15 height 12
click at [175, 270] on button "18" at bounding box center [175, 265] width 14 height 12
type input "18 Sep 2025"
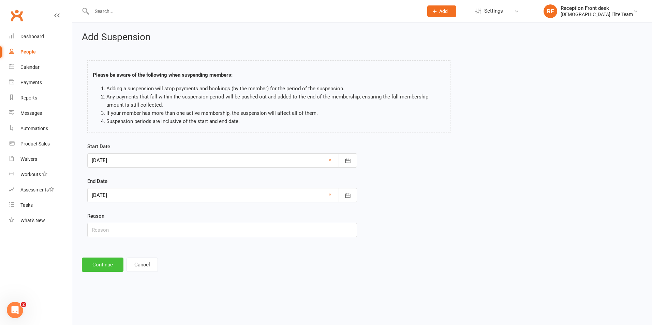
click at [93, 264] on button "Continue" at bounding box center [103, 265] width 42 height 14
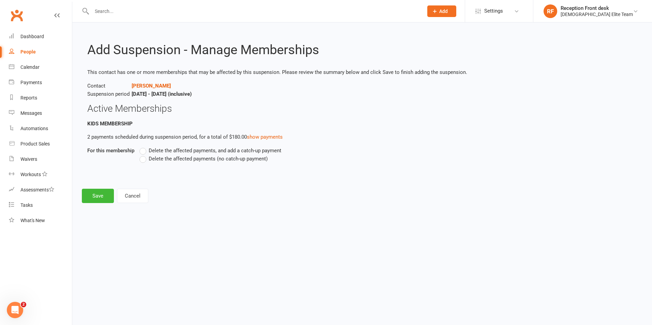
click at [177, 158] on span "Delete the affected payments (no catch-up payment)" at bounding box center [208, 158] width 119 height 7
click at [144, 155] on input "Delete the affected payments (no catch-up payment)" at bounding box center [142, 155] width 4 height 0
click at [96, 194] on button "Save" at bounding box center [98, 196] width 32 height 14
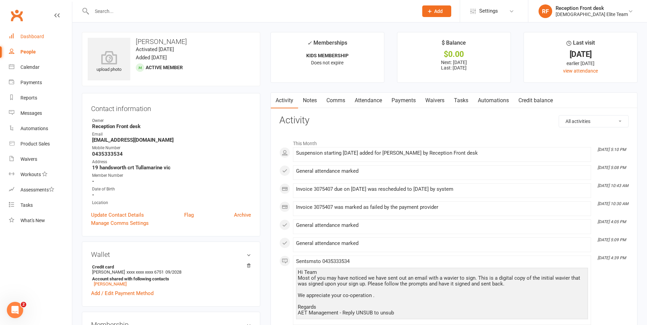
drag, startPoint x: 33, startPoint y: 33, endPoint x: 44, endPoint y: 32, distance: 10.6
click at [33, 34] on link "Dashboard" at bounding box center [40, 36] width 63 height 15
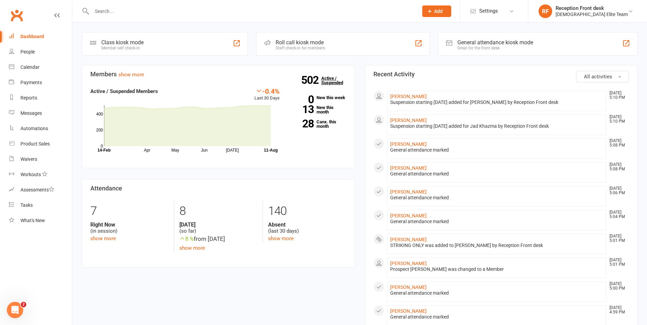
click at [335, 79] on link "502 Active / Suspended" at bounding box center [336, 80] width 30 height 19
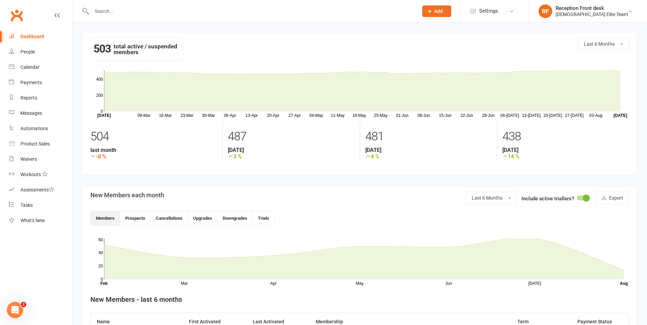
click at [46, 36] on link "Dashboard" at bounding box center [40, 36] width 63 height 15
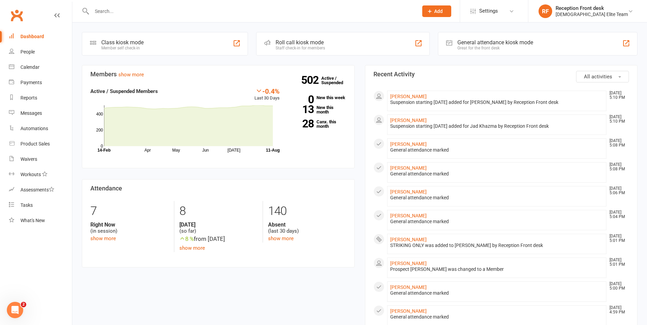
click at [203, 21] on div at bounding box center [248, 11] width 332 height 22
click at [206, 14] on input "text" at bounding box center [252, 11] width 324 height 10
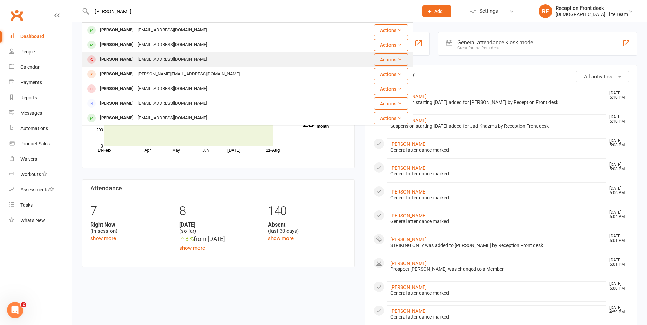
type input "cole"
click at [151, 62] on div "coley121.cb@gmail.com" at bounding box center [172, 60] width 73 height 10
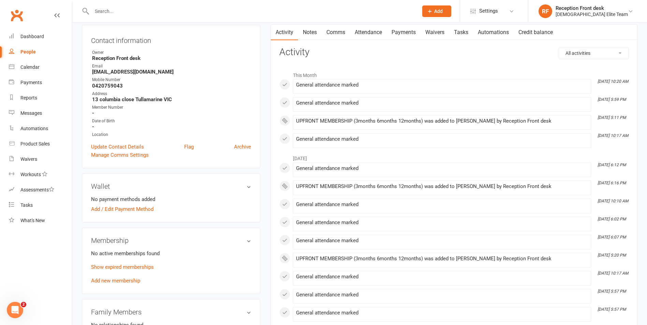
scroll to position [171, 0]
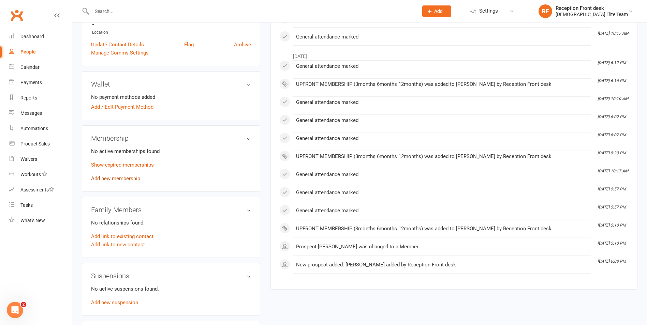
click at [117, 179] on link "Add new membership" at bounding box center [115, 179] width 49 height 6
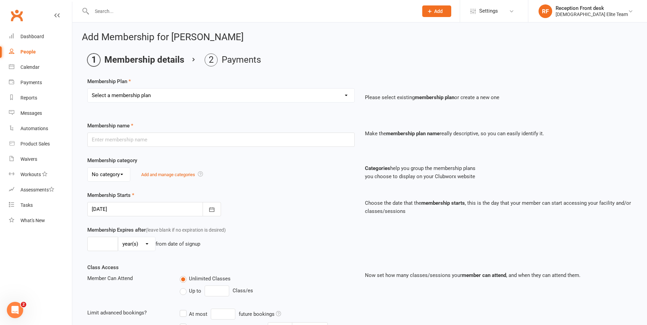
click at [347, 90] on select "Select a membership plan Create new Membership Plan FULL MEMBERSHIP LOYALTY FUL…" at bounding box center [221, 96] width 267 height 14
click at [170, 96] on select "Select a membership plan Create new Membership Plan FULL MEMBERSHIP LOYALTY FUL…" at bounding box center [221, 96] width 267 height 14
select select "9"
click at [88, 89] on select "Select a membership plan Create new Membership Plan FULL MEMBERSHIP LOYALTY FUL…" at bounding box center [221, 96] width 267 height 14
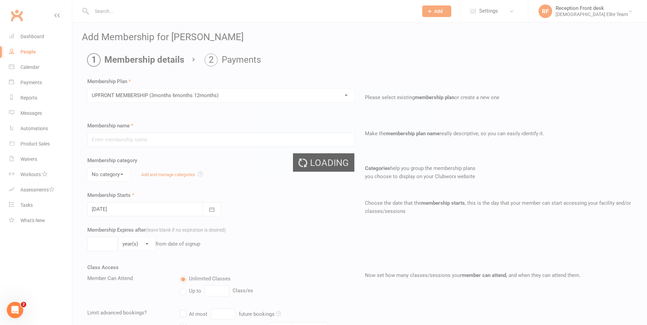
type input "UPFRONT MEMBERSHIP (3months 6months 12months)"
type input "1"
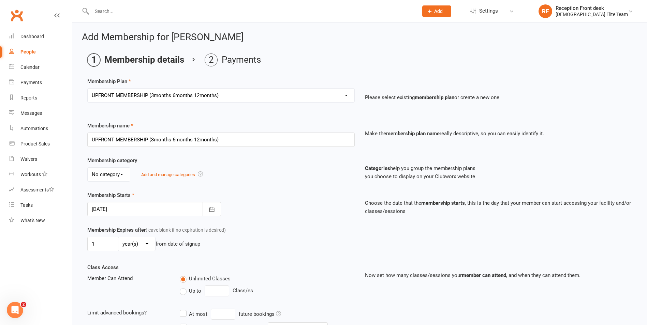
drag, startPoint x: 143, startPoint y: 246, endPoint x: 143, endPoint y: 250, distance: 4.5
click at [143, 246] on select "day(s) week(s) month(s) year(s)" at bounding box center [136, 244] width 37 height 14
select select "1"
click at [118, 237] on select "day(s) week(s) month(s) year(s)" at bounding box center [136, 244] width 37 height 14
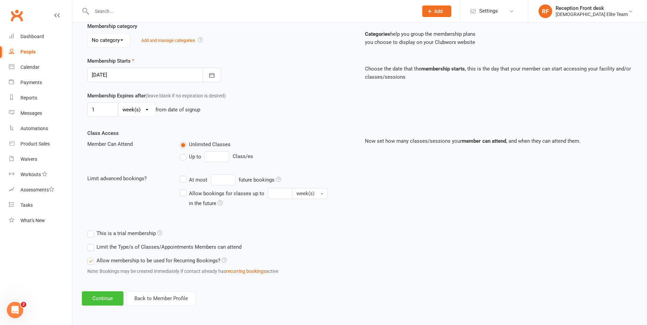
click at [97, 301] on button "Continue" at bounding box center [103, 299] width 42 height 14
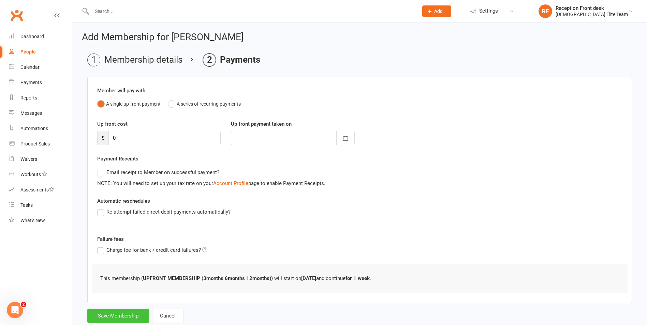
click at [128, 321] on button "Save Membership" at bounding box center [118, 316] width 62 height 14
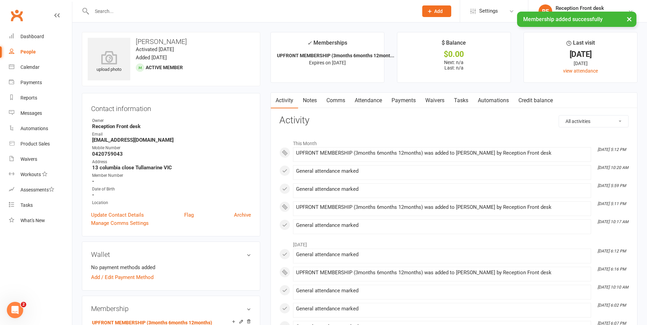
click at [158, 12] on div "× Membership added successfully" at bounding box center [319, 12] width 638 height 0
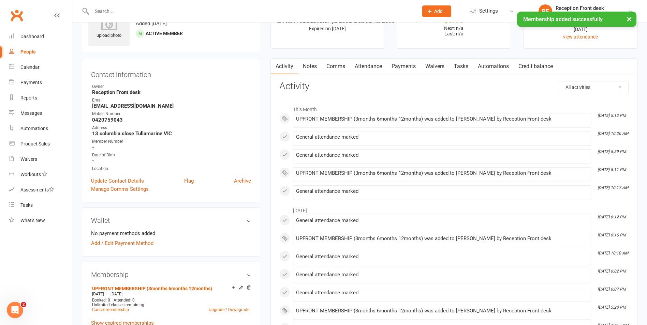
click at [128, 5] on div at bounding box center [248, 11] width 332 height 22
drag, startPoint x: 123, startPoint y: 9, endPoint x: 113, endPoint y: 13, distance: 11.5
click at [123, 9] on input "text" at bounding box center [252, 11] width 324 height 10
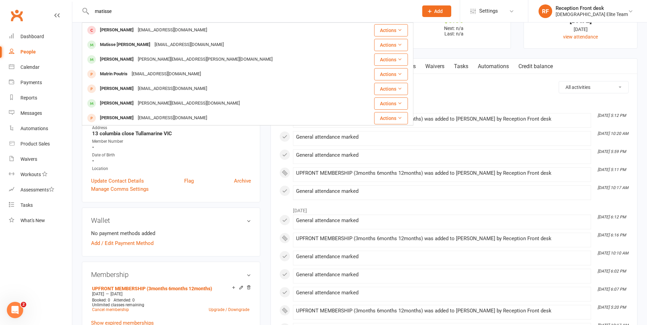
type input "matisse"
click at [121, 28] on div "[PERSON_NAME]" at bounding box center [117, 30] width 38 height 10
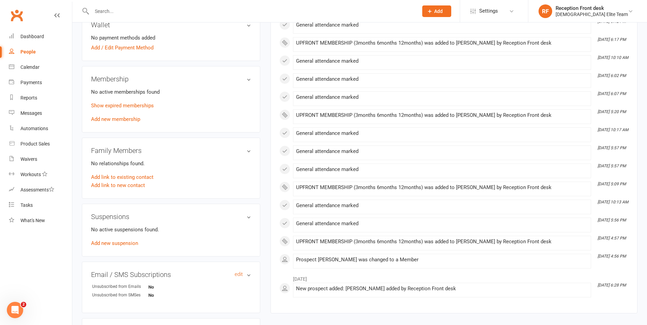
scroll to position [136, 0]
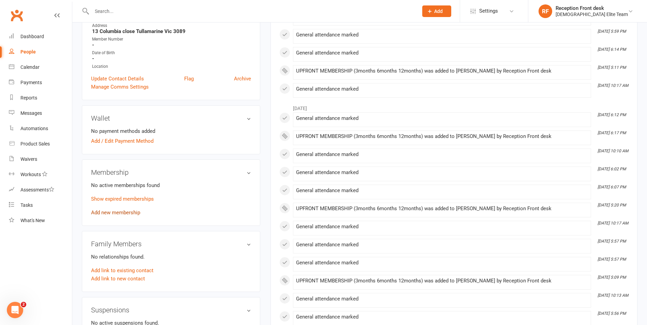
click at [110, 212] on link "Add new membership" at bounding box center [115, 213] width 49 height 6
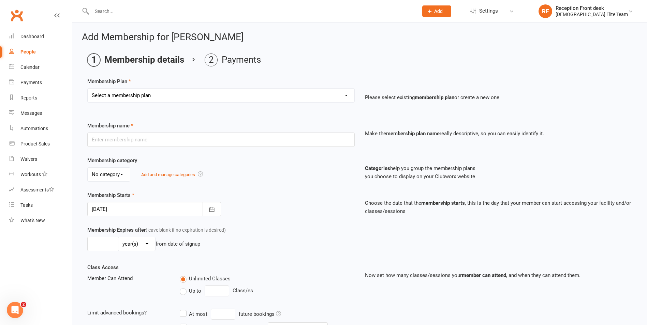
click at [337, 103] on div "Select a membership plan Create new Membership Plan FULL MEMBERSHIP LOYALTY FUL…" at bounding box center [221, 100] width 278 height 24
click at [330, 99] on select "Select a membership plan Create new Membership Plan FULL MEMBERSHIP LOYALTY FUL…" at bounding box center [221, 96] width 267 height 14
select select "9"
click at [88, 89] on select "Select a membership plan Create new Membership Plan FULL MEMBERSHIP LOYALTY FUL…" at bounding box center [221, 96] width 267 height 14
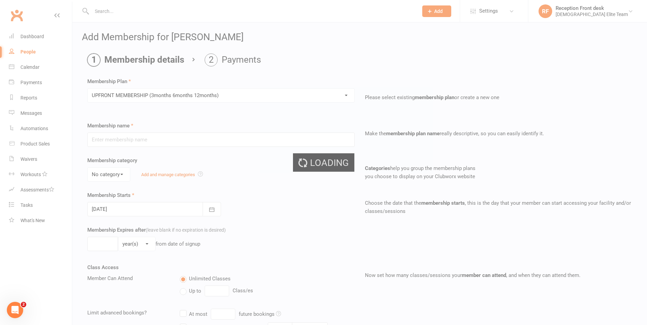
type input "UPFRONT MEMBERSHIP (3months 6months 12months)"
type input "1"
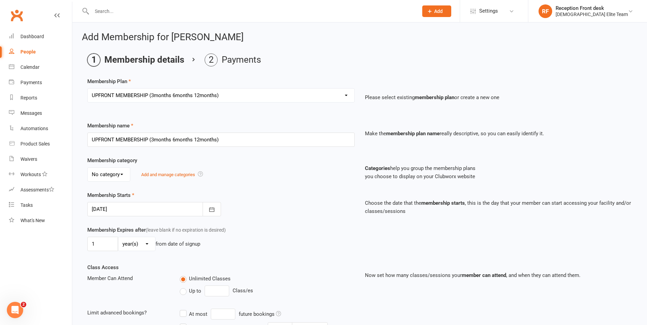
click at [147, 244] on select "day(s) week(s) month(s) year(s)" at bounding box center [136, 244] width 37 height 14
select select "1"
click at [118, 237] on select "day(s) week(s) month(s) year(s)" at bounding box center [136, 244] width 37 height 14
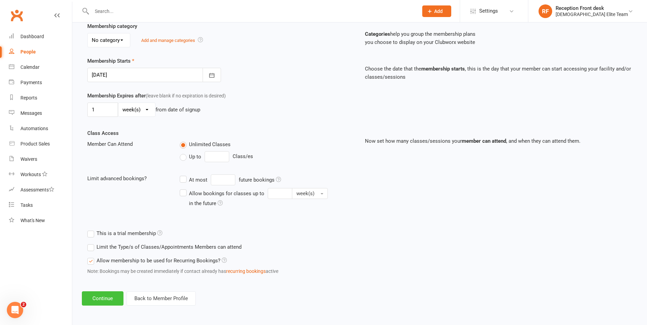
click at [107, 297] on button "Continue" at bounding box center [103, 299] width 42 height 14
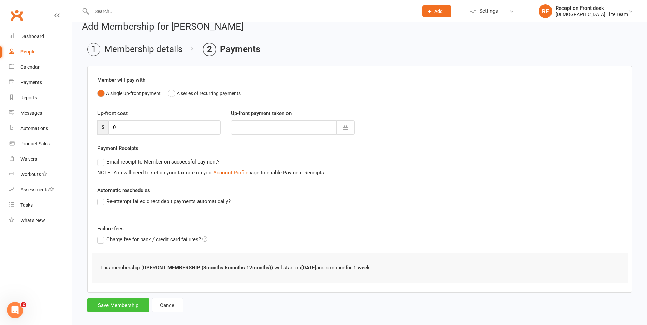
scroll to position [19, 0]
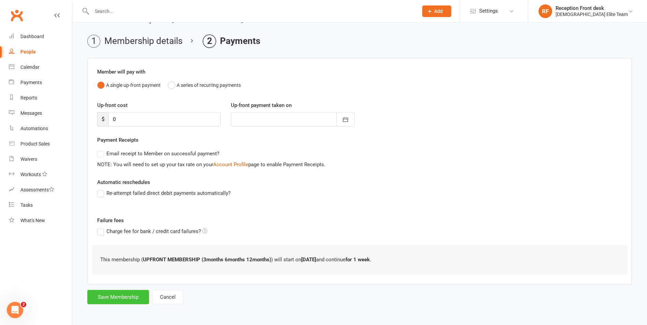
click at [114, 296] on button "Save Membership" at bounding box center [118, 297] width 62 height 14
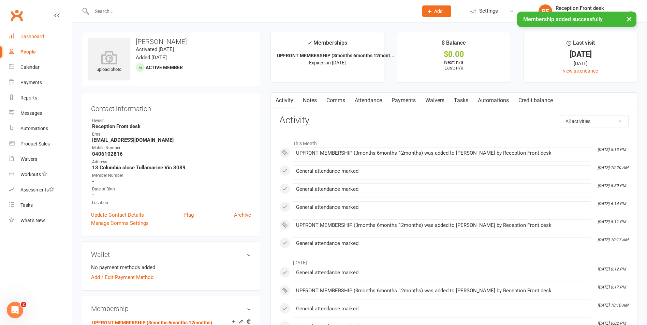
click at [32, 39] on div "Dashboard" at bounding box center [32, 36] width 24 height 5
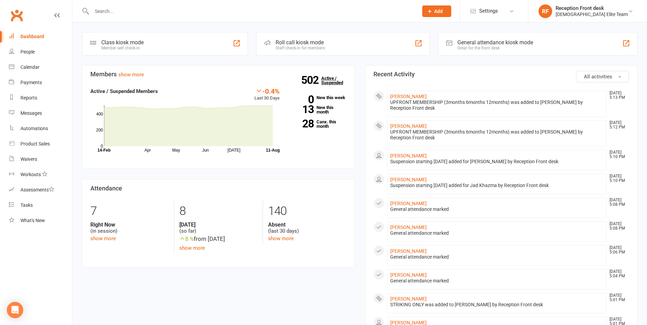
click at [325, 78] on link "502 Active / Suspended" at bounding box center [336, 80] width 30 height 19
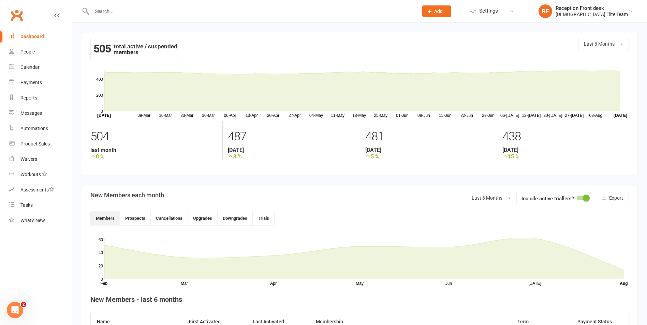
click at [168, 11] on input "text" at bounding box center [252, 11] width 324 height 10
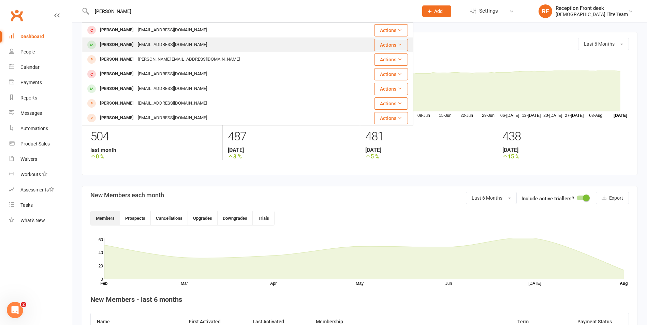
type input "liam pab"
click at [158, 43] on div "[EMAIL_ADDRESS][DOMAIN_NAME]" at bounding box center [172, 45] width 73 height 10
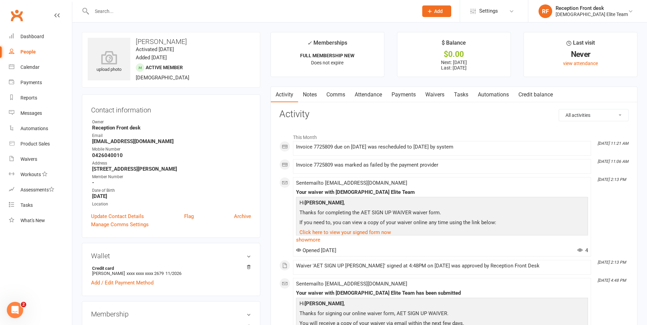
click at [403, 92] on link "Payments" at bounding box center [404, 95] width 34 height 16
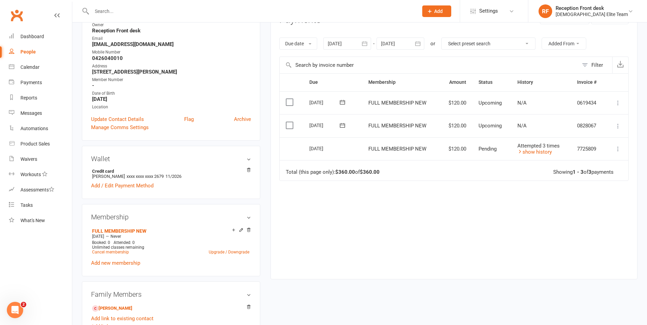
scroll to position [68, 0]
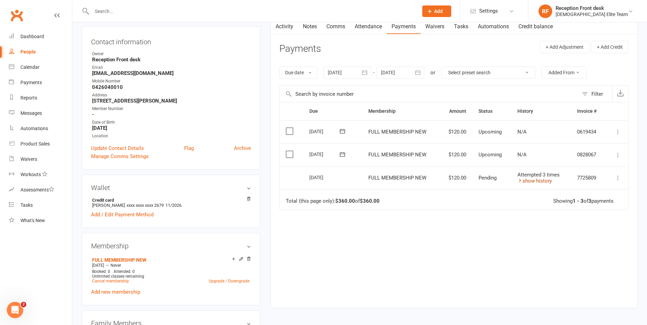
click at [532, 180] on link "show history" at bounding box center [534, 181] width 34 height 6
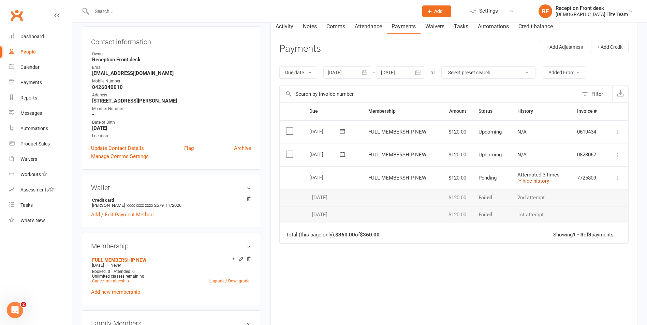
click at [532, 180] on link "hide history" at bounding box center [533, 181] width 32 height 6
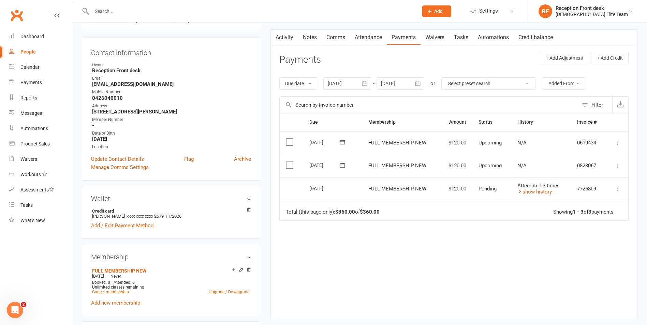
scroll to position [0, 0]
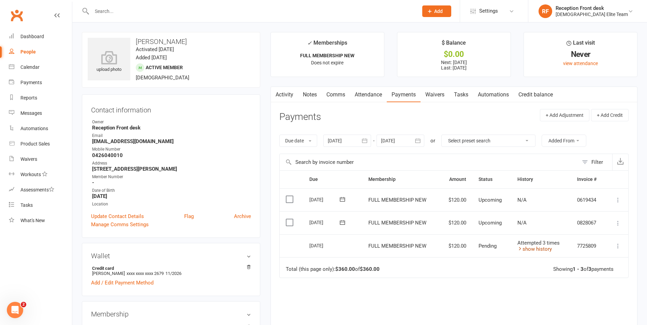
click at [527, 250] on link "show history" at bounding box center [534, 249] width 34 height 6
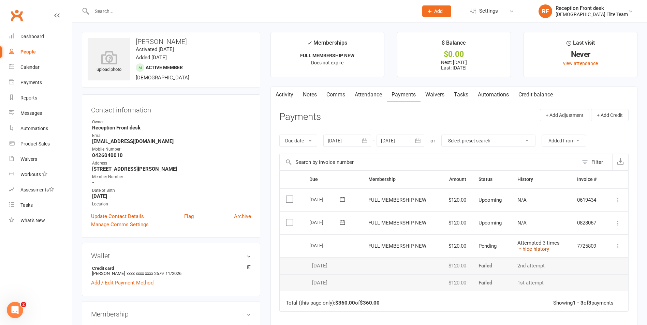
click at [527, 250] on link "hide history" at bounding box center [533, 249] width 32 height 6
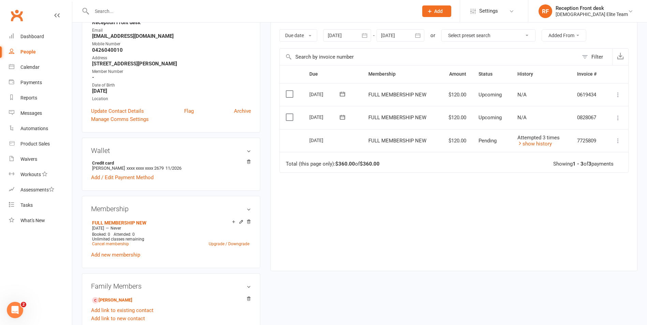
scroll to position [171, 0]
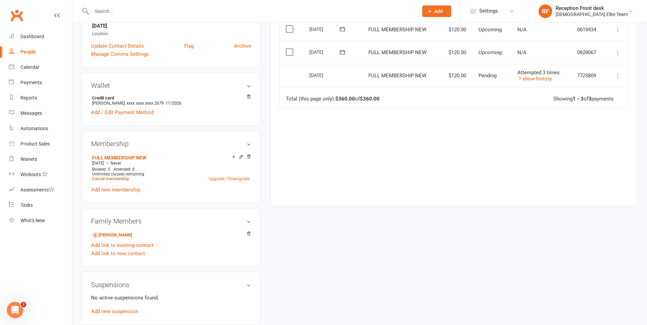
drag, startPoint x: 109, startPoint y: 178, endPoint x: 142, endPoint y: 176, distance: 32.2
click at [109, 178] on link "Cancel membership" at bounding box center [110, 179] width 37 height 5
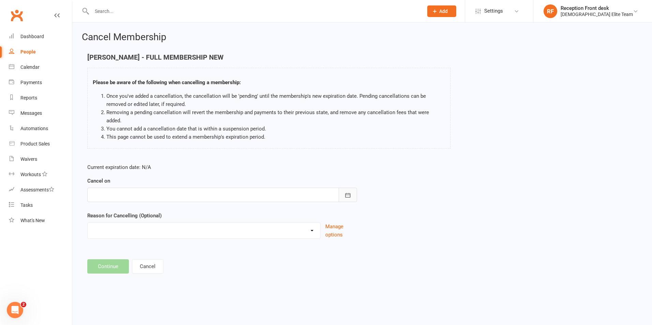
drag, startPoint x: 349, startPoint y: 190, endPoint x: 191, endPoint y: 226, distance: 161.7
click at [348, 192] on icon "button" at bounding box center [347, 195] width 7 height 7
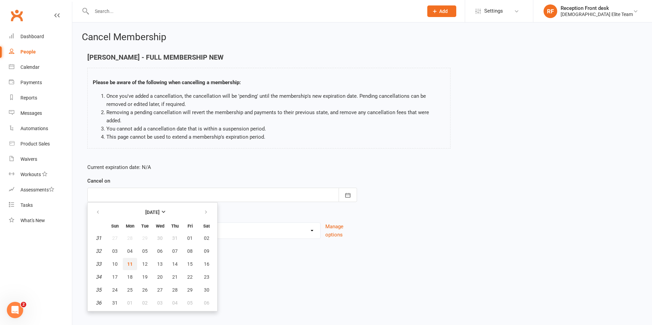
click at [131, 262] on span "11" at bounding box center [129, 264] width 5 height 5
type input "11 Aug 2025"
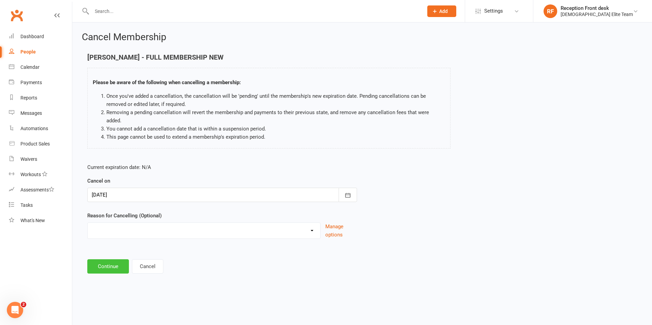
click at [119, 260] on button "Continue" at bounding box center [108, 267] width 42 height 14
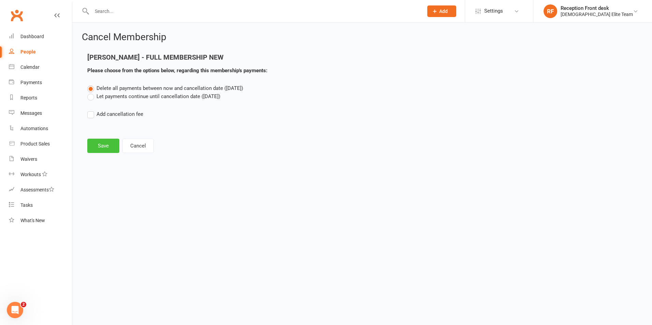
click at [104, 147] on button "Save" at bounding box center [103, 146] width 32 height 14
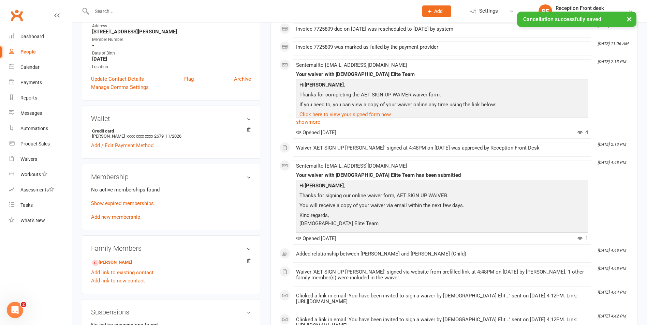
scroll to position [136, 0]
click at [114, 217] on link "Add new membership" at bounding box center [115, 217] width 49 height 6
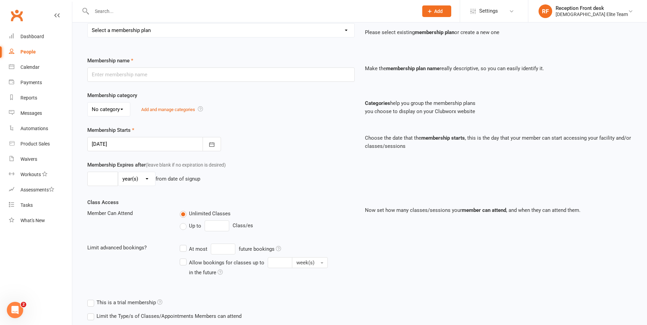
scroll to position [34, 0]
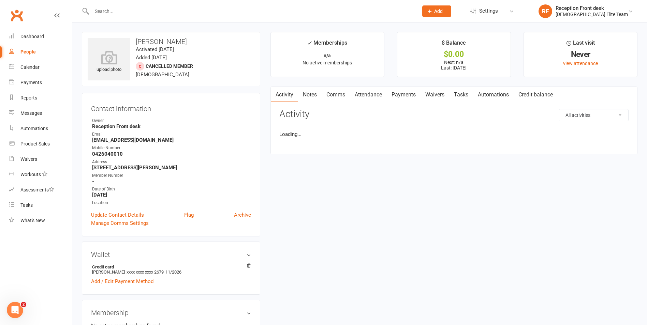
scroll to position [135, 0]
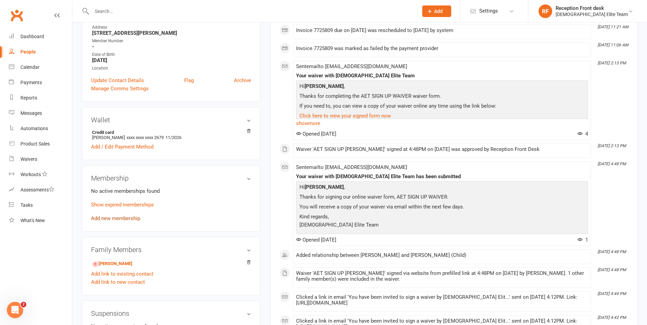
click at [119, 219] on link "Add new membership" at bounding box center [115, 219] width 49 height 6
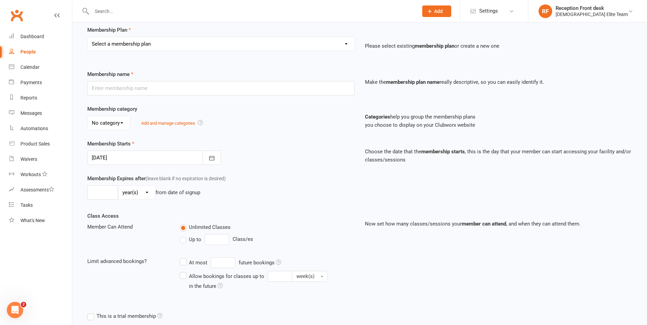
scroll to position [68, 0]
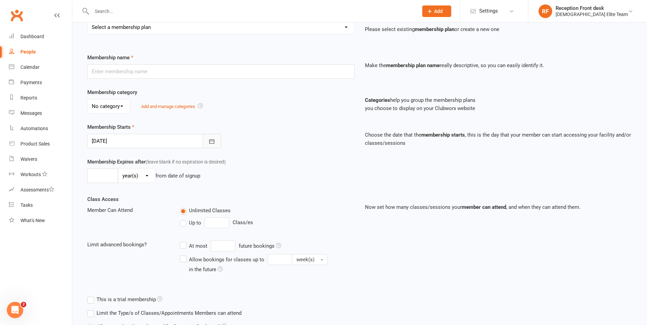
drag, startPoint x: 215, startPoint y: 140, endPoint x: 208, endPoint y: 147, distance: 9.7
click at [215, 140] on icon "button" at bounding box center [211, 141] width 7 height 7
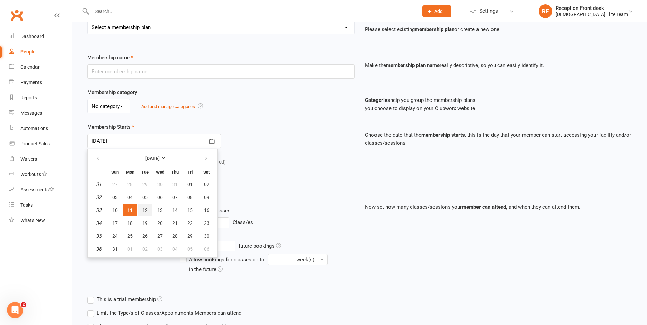
click at [144, 209] on span "12" at bounding box center [144, 210] width 5 height 5
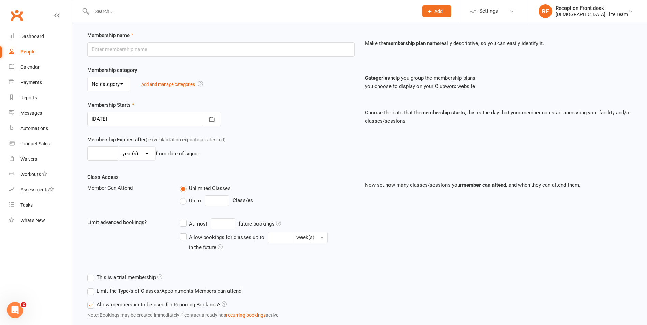
scroll to position [102, 0]
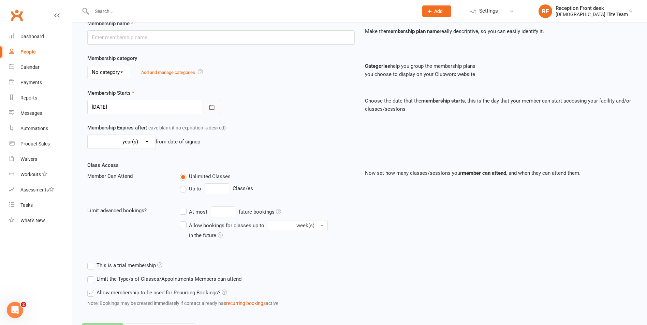
drag, startPoint x: 213, startPoint y: 107, endPoint x: 157, endPoint y: 209, distance: 115.9
click at [213, 108] on icon "button" at bounding box center [211, 107] width 7 height 7
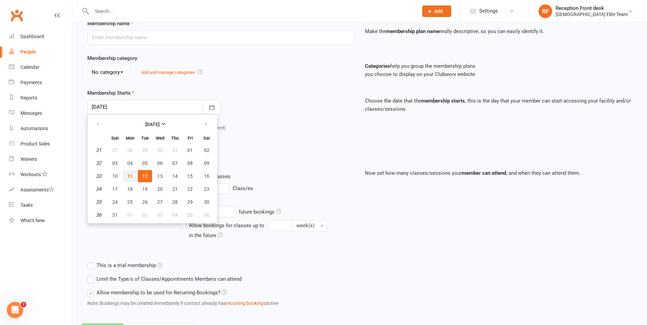
click at [129, 176] on span "11" at bounding box center [129, 176] width 5 height 5
type input "11 Aug 2025"
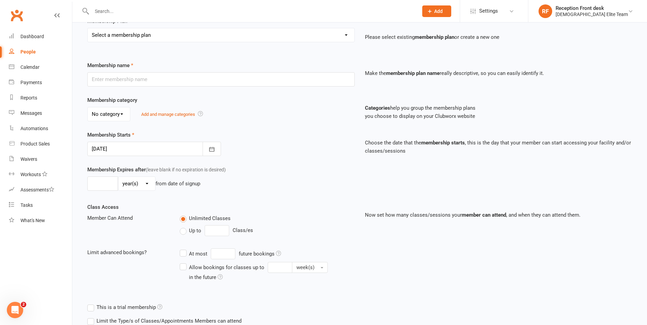
scroll to position [0, 0]
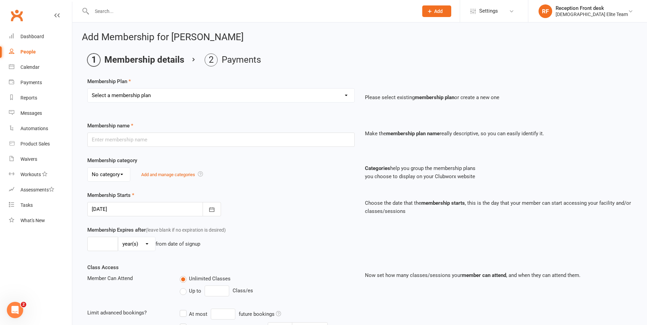
click at [150, 96] on select "Select a membership plan Create new Membership Plan FULL MEMBERSHIP LOYALTY FUL…" at bounding box center [221, 96] width 267 height 14
select select "2"
click at [88, 89] on select "Select a membership plan Create new Membership Plan FULL MEMBERSHIP LOYALTY FUL…" at bounding box center [221, 96] width 267 height 14
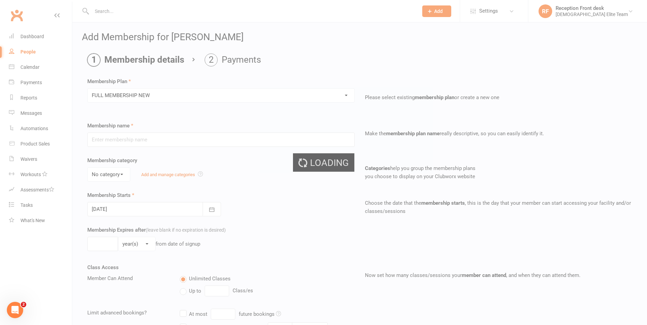
type input "FULL MEMBERSHIP NEW"
type input "0"
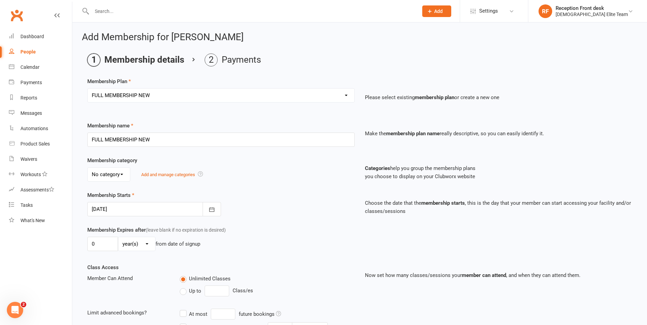
scroll to position [135, 0]
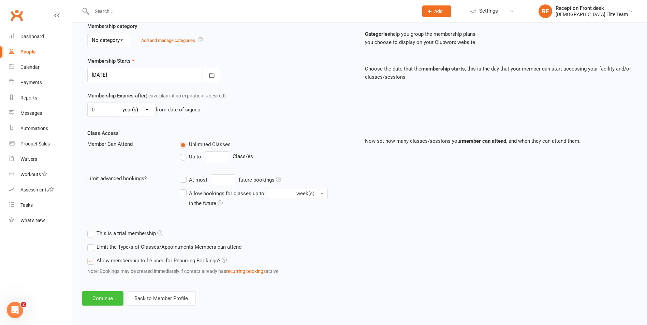
click at [99, 297] on button "Continue" at bounding box center [103, 299] width 42 height 14
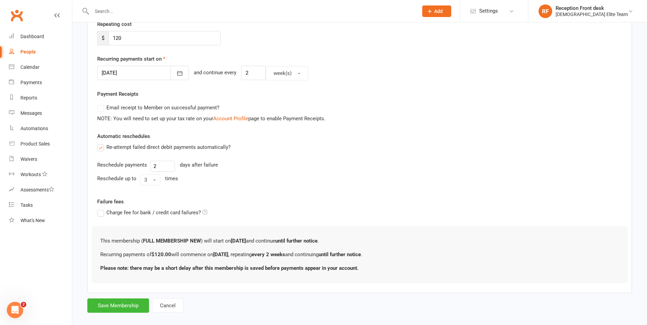
scroll to position [0, 0]
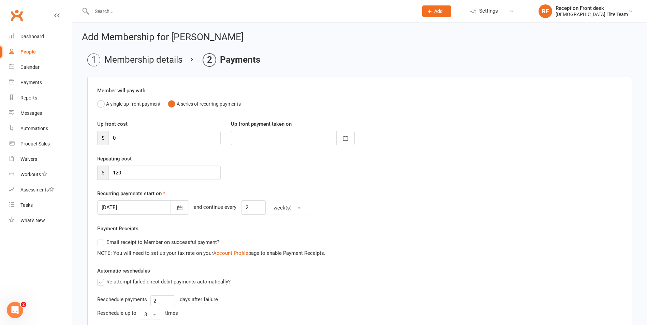
click at [159, 205] on div at bounding box center [143, 208] width 92 height 14
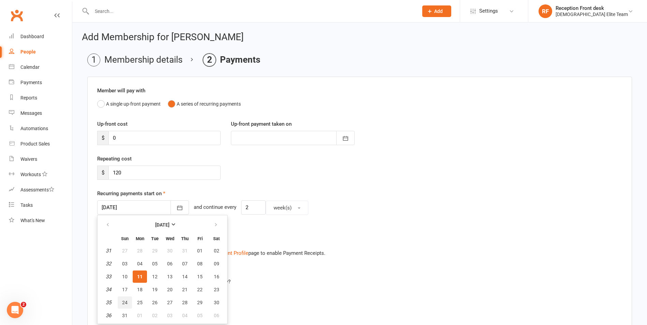
click at [124, 301] on span "24" at bounding box center [124, 302] width 5 height 5
type input "[DATE]"
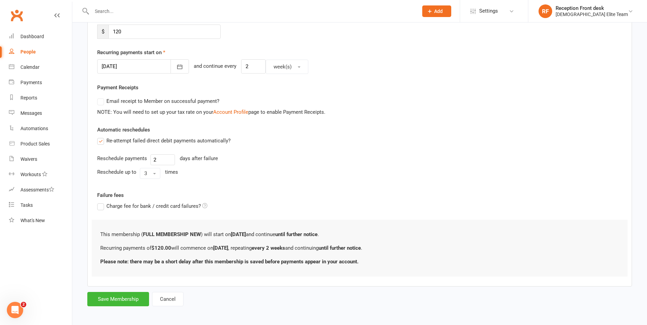
scroll to position [143, 0]
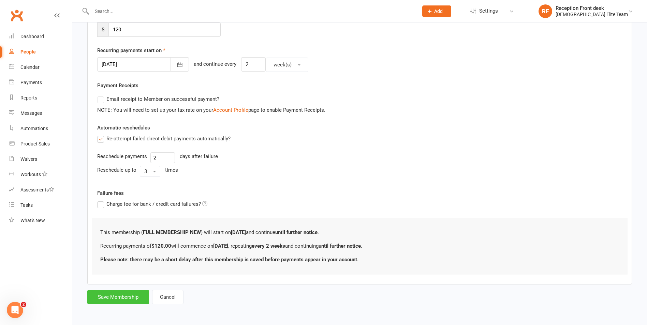
click at [134, 297] on button "Save Membership" at bounding box center [118, 297] width 62 height 14
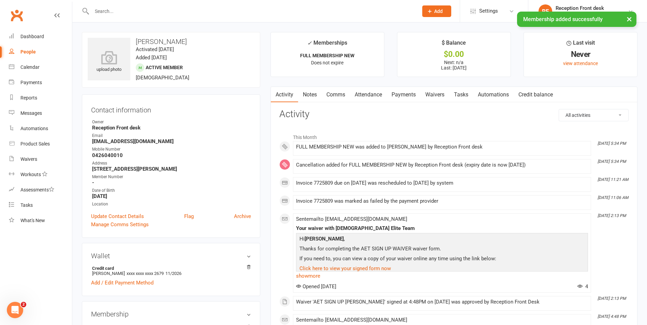
click at [403, 96] on link "Payments" at bounding box center [404, 95] width 34 height 16
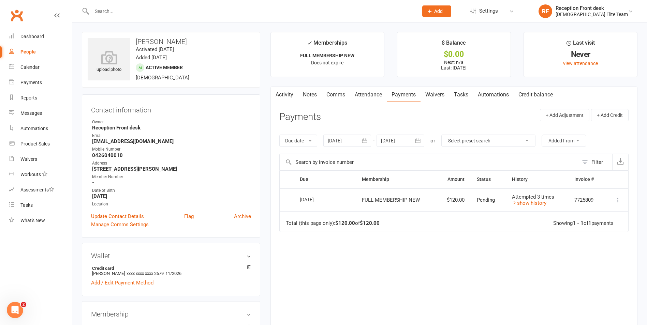
click at [419, 141] on icon "button" at bounding box center [417, 140] width 7 height 7
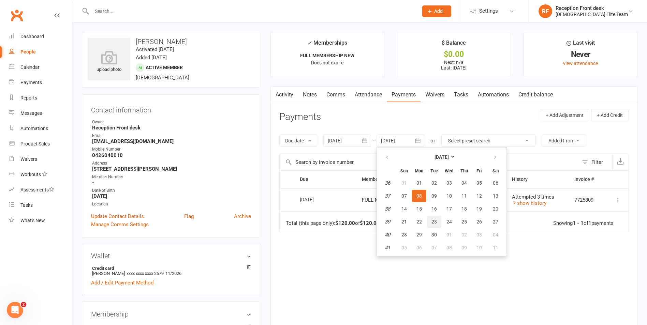
click at [439, 217] on button "23" at bounding box center [434, 222] width 14 height 12
type input "23 Sep 2025"
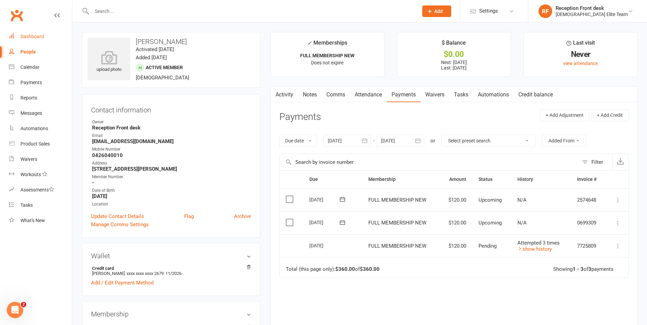
click at [38, 38] on div "Dashboard" at bounding box center [32, 36] width 24 height 5
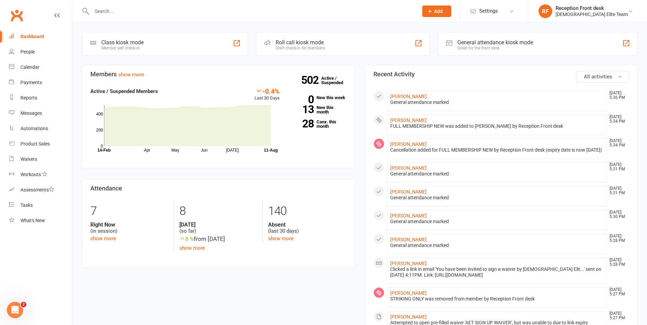
click at [129, 11] on input "text" at bounding box center [252, 11] width 324 height 10
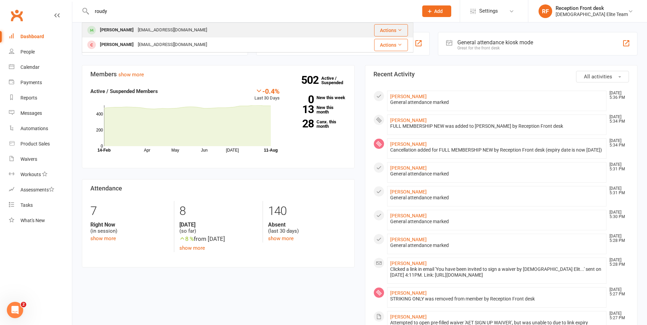
type input "roudy"
click at [148, 33] on div "[EMAIL_ADDRESS][DOMAIN_NAME]" at bounding box center [172, 30] width 73 height 10
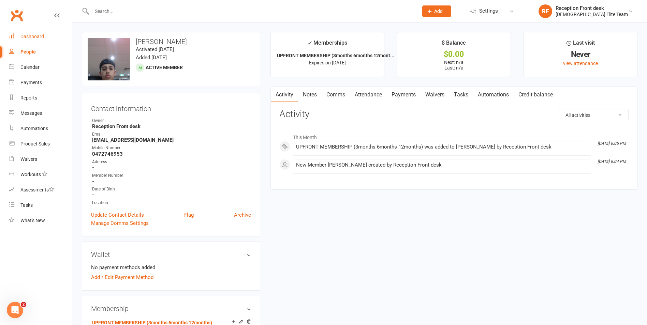
click at [39, 38] on div "Dashboard" at bounding box center [32, 36] width 24 height 5
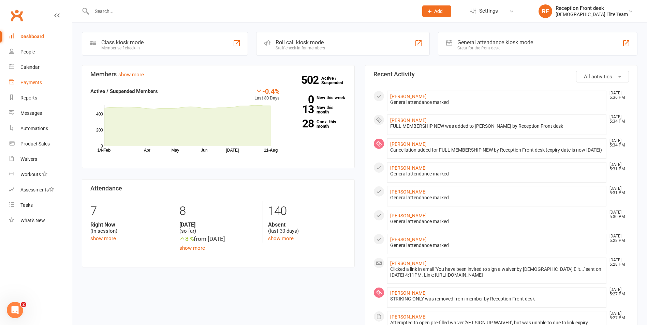
click at [26, 80] on div "Payments" at bounding box center [30, 82] width 21 height 5
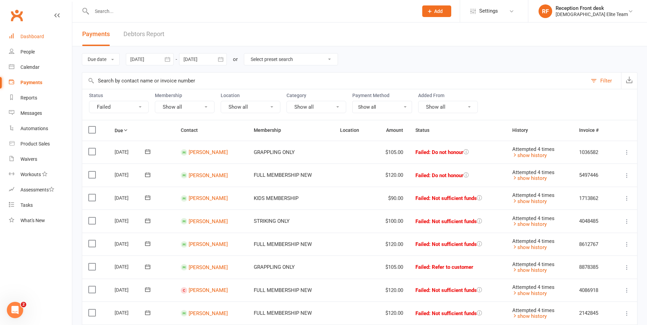
click at [36, 35] on div "Dashboard" at bounding box center [32, 36] width 24 height 5
